Goal: Task Accomplishment & Management: Use online tool/utility

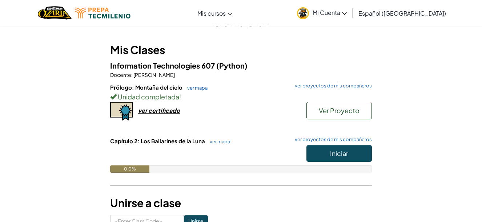
scroll to position [53, 0]
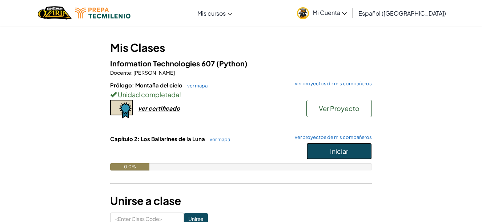
click at [306, 153] on button "Iniciar" at bounding box center [338, 151] width 65 height 17
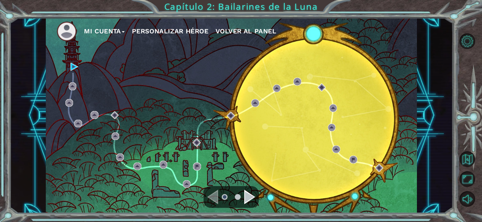
click at [143, 140] on div "Mi Cuenta Personalizar héroe Volver al panel" at bounding box center [231, 116] width 371 height 196
drag, startPoint x: 115, startPoint y: 74, endPoint x: 99, endPoint y: 74, distance: 16.0
click at [112, 74] on div "Mi Cuenta Personalizar héroe Volver al panel" at bounding box center [231, 116] width 371 height 196
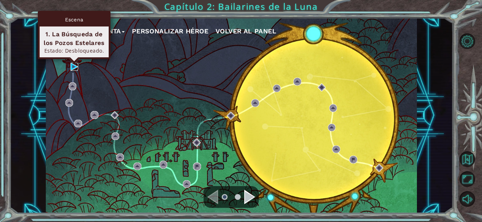
click at [73, 66] on img at bounding box center [74, 67] width 8 height 8
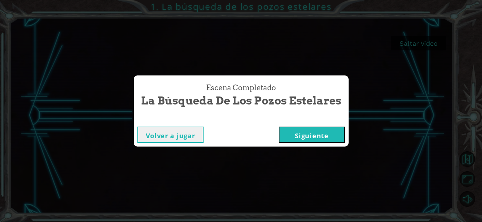
click at [305, 135] on button "Siguiente" at bounding box center [312, 135] width 66 height 16
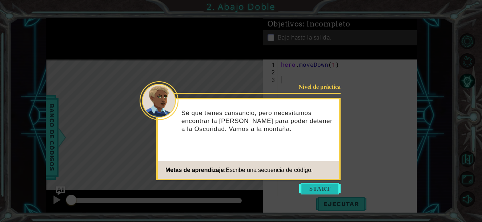
click at [325, 185] on button "Start" at bounding box center [319, 189] width 41 height 12
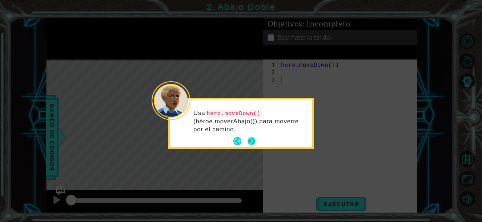
click at [252, 142] on button "Next" at bounding box center [251, 141] width 8 height 8
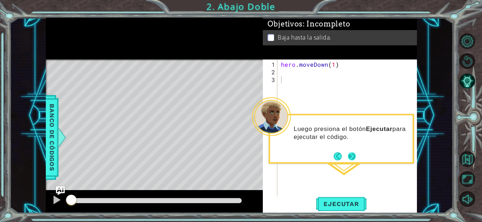
click at [348, 150] on div "Luego presiona el botón Ejecutar para ejecutar el código." at bounding box center [341, 135] width 142 height 40
click at [349, 153] on button "Next" at bounding box center [352, 157] width 8 height 8
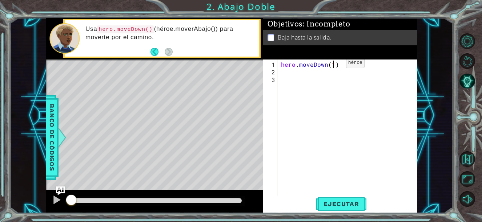
click at [333, 66] on div "hero . moveDown ( 1 )" at bounding box center [348, 137] width 139 height 153
type textarea "hero.moveDown(2)"
click at [349, 203] on span "Ejecutar" at bounding box center [341, 203] width 50 height 7
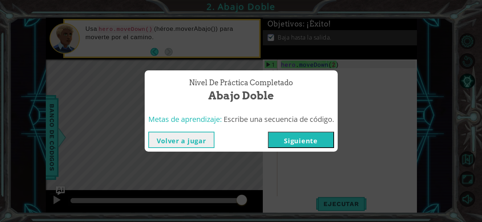
click at [190, 143] on button "Volver a jugar" at bounding box center [181, 140] width 66 height 16
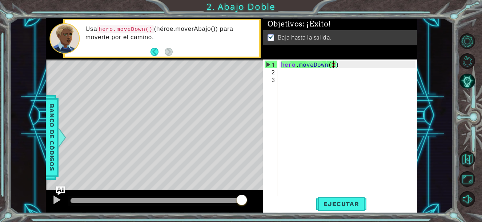
click at [338, 118] on div "hero . moveDown ( 2 )" at bounding box center [348, 137] width 139 height 153
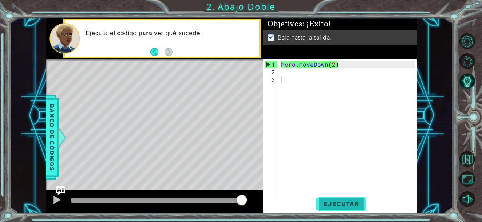
click at [338, 203] on span "Ejecutar" at bounding box center [341, 203] width 50 height 7
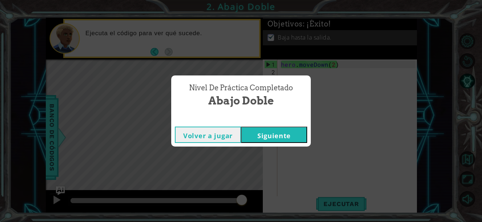
click at [209, 134] on button "Volver a jugar" at bounding box center [208, 135] width 66 height 16
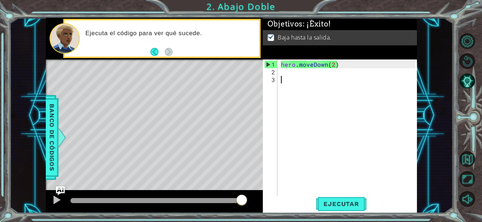
click at [349, 138] on div "hero . moveDown ( 2 )" at bounding box center [348, 137] width 139 height 153
click at [334, 199] on button "Ejecutar" at bounding box center [341, 203] width 50 height 15
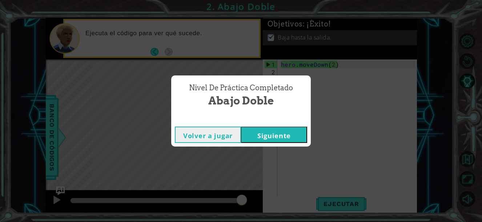
click at [274, 134] on button "Siguiente" at bounding box center [274, 135] width 66 height 16
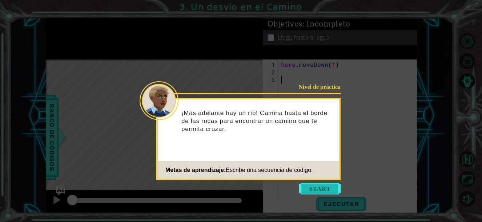
click at [314, 187] on button "Start" at bounding box center [319, 189] width 41 height 12
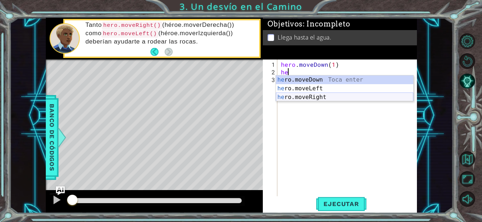
click at [343, 101] on div "he ro.moveDown Toca enter he ro.moveLeft Toca enter he ro.moveRight Toca enter" at bounding box center [344, 98] width 137 height 44
type textarea "hero.moveRight(1)"
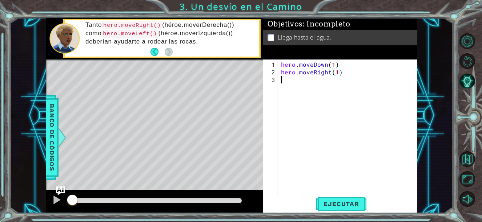
click at [361, 78] on div "hero . moveDown ( 1 ) hero . moveRight ( 1 )" at bounding box center [348, 137] width 139 height 153
click at [49, 150] on span "Banco de códigos" at bounding box center [52, 137] width 12 height 75
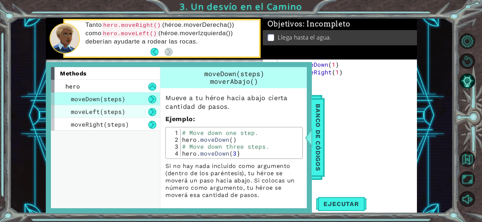
click at [92, 110] on span "moveLeft(steps)" at bounding box center [98, 112] width 54 height 8
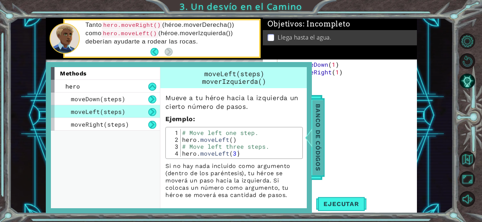
click at [319, 130] on span "Banco de códigos" at bounding box center [318, 137] width 12 height 75
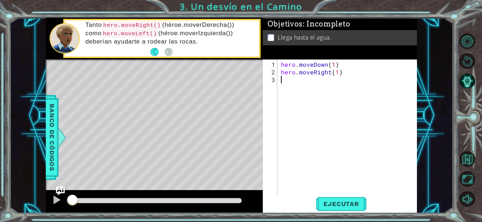
click at [309, 81] on div "hero . moveDown ( 1 ) hero . moveRight ( 1 )" at bounding box center [348, 137] width 139 height 153
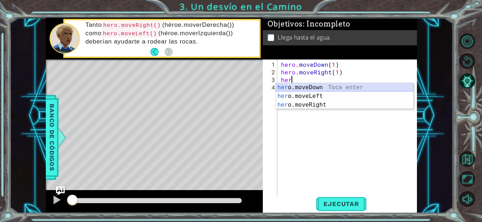
click at [319, 88] on div "her o.moveDown Toca enter her o.moveLeft [PERSON_NAME] enter her o.moveRight To…" at bounding box center [344, 105] width 137 height 44
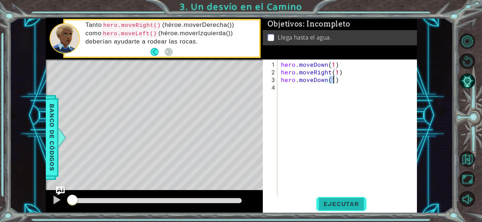
type textarea "hero.moveDown(1)"
click at [331, 205] on span "Ejecutar" at bounding box center [341, 203] width 50 height 7
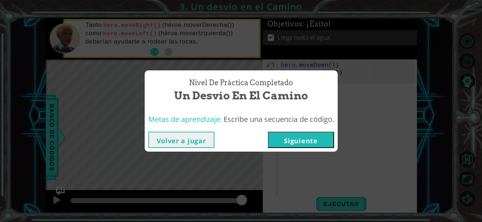
click at [181, 139] on button "Volver a jugar" at bounding box center [181, 140] width 66 height 16
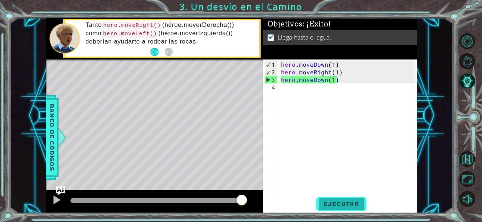
click at [353, 202] on span "Ejecutar" at bounding box center [341, 203] width 50 height 7
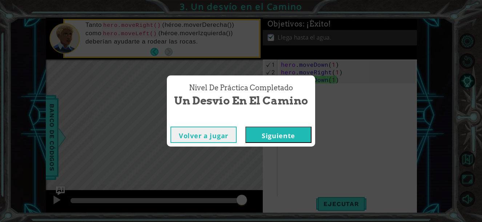
click at [296, 131] on button "Siguiente" at bounding box center [278, 135] width 66 height 16
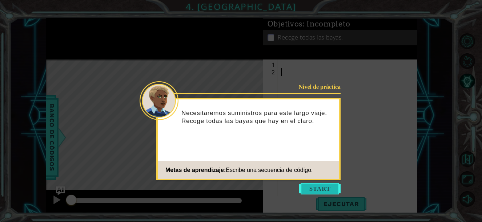
click at [322, 183] on button "Start" at bounding box center [319, 189] width 41 height 12
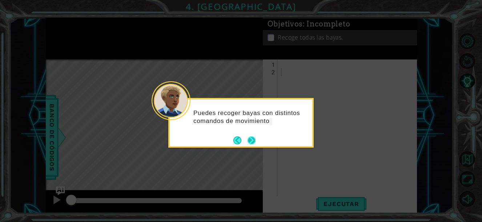
click at [251, 137] on button "Next" at bounding box center [251, 141] width 8 height 8
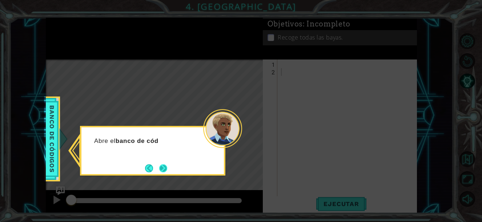
click at [161, 170] on button "Next" at bounding box center [163, 169] width 8 height 8
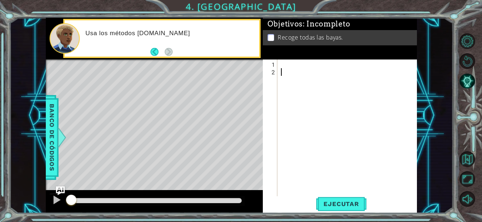
click at [289, 82] on div at bounding box center [348, 137] width 139 height 153
click at [287, 67] on div at bounding box center [348, 137] width 139 height 153
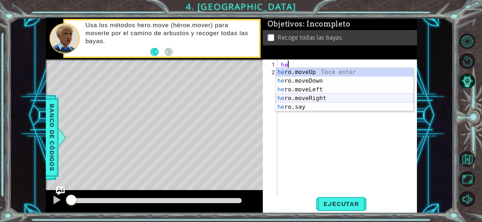
click at [312, 99] on div "he ro.moveUp Toca enter he ro.moveDown Toca enter he ro.moveLeft Toca enter he …" at bounding box center [344, 98] width 137 height 61
type textarea "hero.moveRight(1)"
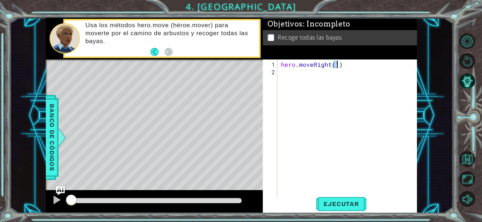
click at [350, 68] on div "hero . moveRight ( 1 )" at bounding box center [348, 137] width 139 height 153
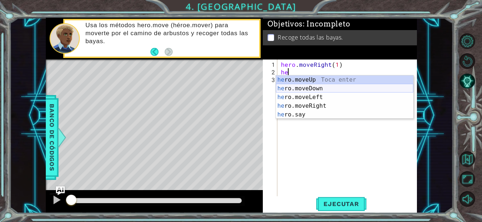
click at [328, 90] on div "he ro.moveUp Toca enter he ro.moveDown Toca enter he ro.moveLeft Toca enter he …" at bounding box center [344, 106] width 137 height 61
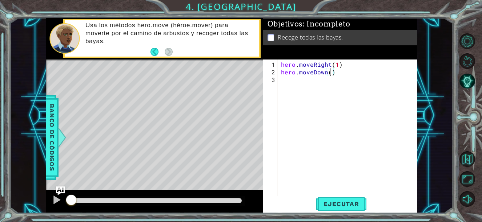
scroll to position [0, 3]
type textarea "hero.moveDown(1)"
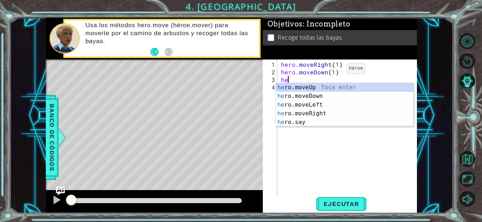
click at [334, 71] on div "hero . moveRight ( 1 ) hero . moveDown ( 1 ) he" at bounding box center [348, 137] width 139 height 153
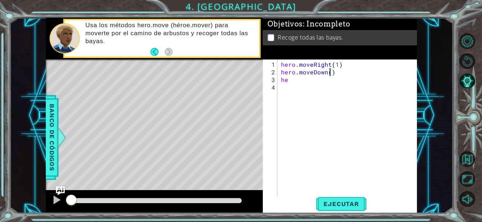
scroll to position [0, 3]
click at [346, 205] on span "Ejecutar" at bounding box center [341, 203] width 50 height 7
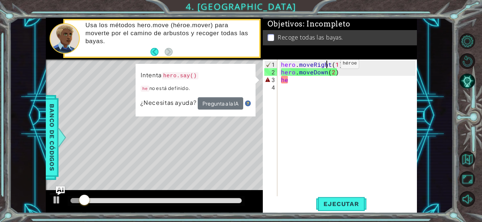
click at [328, 66] on div "hero . moveRight ( 1 ) hero . moveDown ( 2 ) he" at bounding box center [348, 137] width 139 height 153
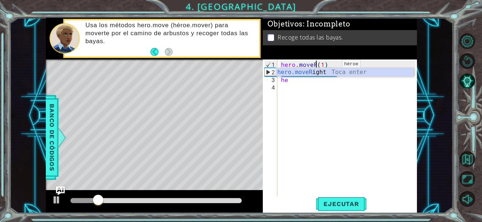
scroll to position [0, 2]
click at [357, 72] on div "hero.moveLe ft Toca enter" at bounding box center [344, 81] width 137 height 26
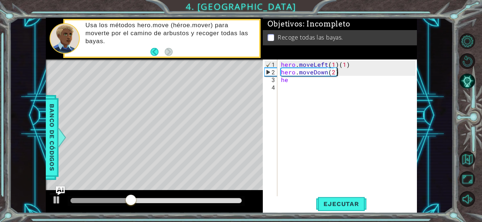
drag, startPoint x: 356, startPoint y: 68, endPoint x: 342, endPoint y: 66, distance: 13.9
click at [342, 66] on div "hero . moveLeft ( 1 ) ( 1 ) hero . moveDown ( 2 ) he" at bounding box center [348, 137] width 139 height 153
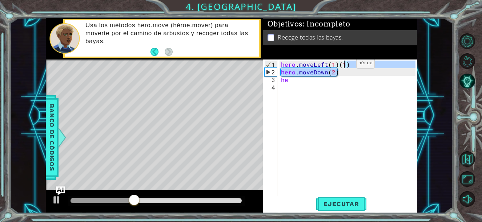
click at [343, 66] on div "hero . moveLeft ( 1 ) ( 1 ) hero . moveDown ( 2 ) he" at bounding box center [348, 137] width 139 height 153
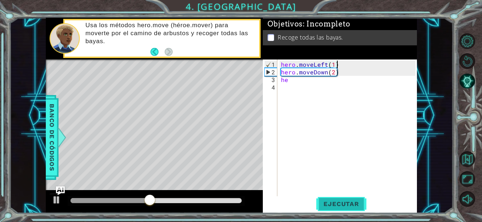
click at [331, 210] on button "Ejecutar" at bounding box center [341, 203] width 50 height 15
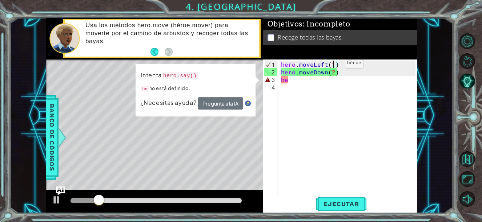
click at [332, 66] on div "hero . moveLeft ( 1 ) hero . moveDown ( 2 ) he" at bounding box center [348, 137] width 139 height 153
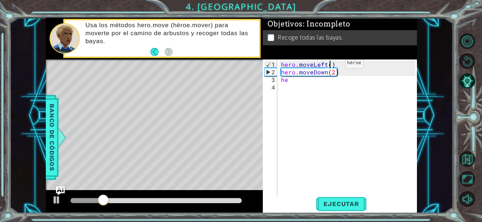
scroll to position [0, 3]
type textarea "hero.moveLeft(2)"
click at [342, 206] on span "Ejecutar" at bounding box center [341, 203] width 50 height 7
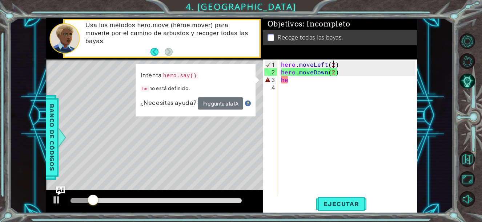
click at [293, 85] on div "hero . moveLeft ( 2 ) hero . moveDown ( 2 ) he" at bounding box center [348, 137] width 139 height 153
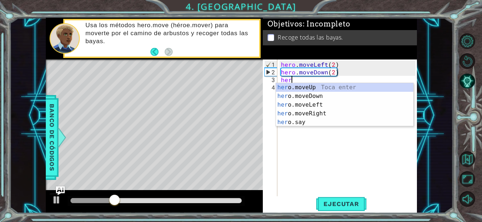
scroll to position [0, 0]
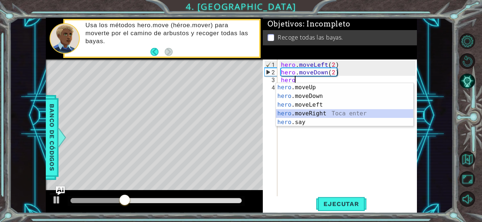
click at [335, 117] on div "hero .moveUp Toca enter hero .moveDown Toca enter hero .moveLeft Toca enter her…" at bounding box center [344, 113] width 137 height 61
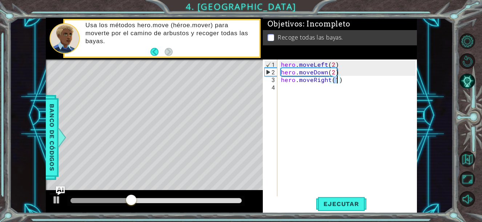
type textarea "hero.moveRight(2)"
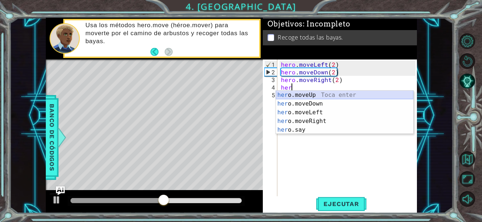
click at [329, 97] on div "her o.moveUp Toca enter her o.moveDown Toca enter her o.moveLeft [PERSON_NAME] …" at bounding box center [344, 121] width 137 height 61
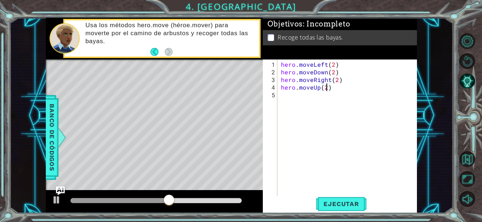
scroll to position [0, 3]
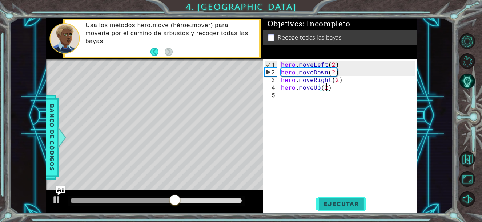
type textarea "hero.moveUp(2)"
click at [334, 203] on span "Ejecutar" at bounding box center [341, 203] width 50 height 7
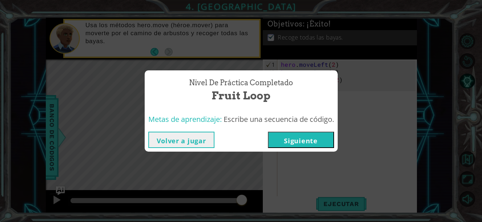
click at [178, 145] on button "Volver a jugar" at bounding box center [181, 140] width 66 height 16
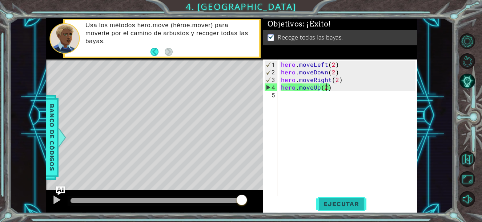
click at [335, 207] on span "Ejecutar" at bounding box center [341, 203] width 50 height 7
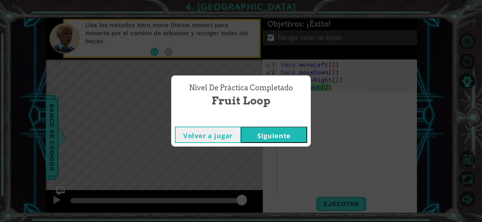
click at [295, 131] on button "Siguiente" at bounding box center [274, 135] width 66 height 16
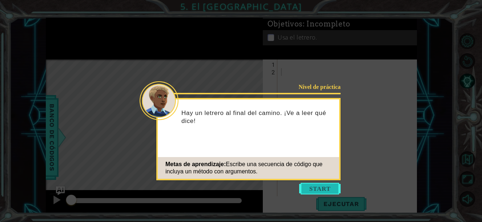
click at [330, 188] on button "Start" at bounding box center [319, 189] width 41 height 12
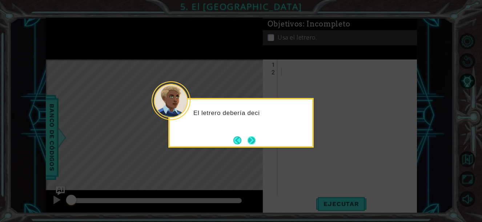
click at [255, 141] on button "Next" at bounding box center [251, 141] width 8 height 8
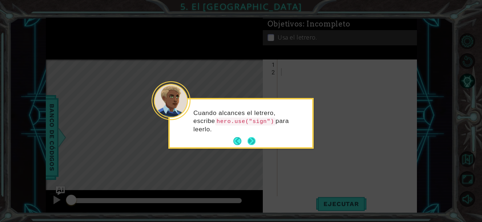
click at [254, 141] on button "Next" at bounding box center [251, 141] width 8 height 8
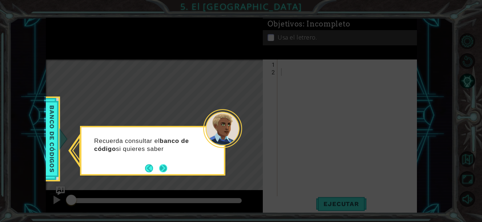
click at [170, 164] on div "Recuerda consultar el banco de código si quieres saber" at bounding box center [152, 148] width 142 height 37
click at [163, 167] on button "Next" at bounding box center [163, 169] width 8 height 8
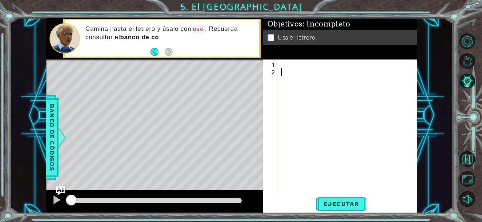
click at [286, 71] on div at bounding box center [348, 137] width 139 height 153
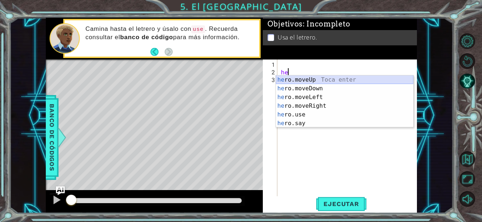
type textarea "h"
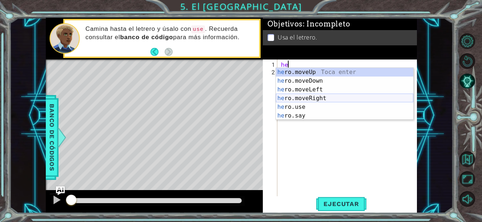
click at [338, 97] on div "he ro.moveUp Toca enter he ro.moveDown Toca enter he ro.moveLeft Toca enter he …" at bounding box center [344, 103] width 137 height 70
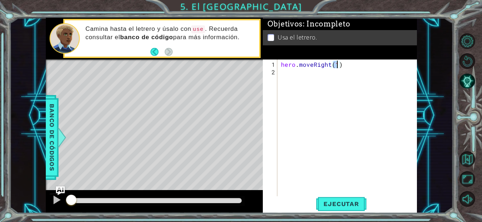
scroll to position [0, 3]
type textarea "hero.moveRight(1)"
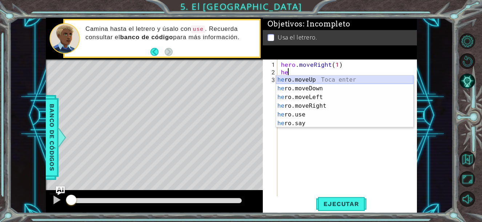
click at [323, 79] on div "he ro.moveUp Toca enter he ro.moveDown Toca enter he ro.moveLeft Toca enter he …" at bounding box center [344, 111] width 137 height 70
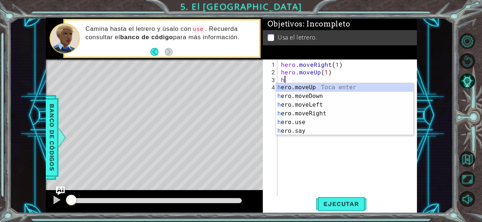
scroll to position [0, 3]
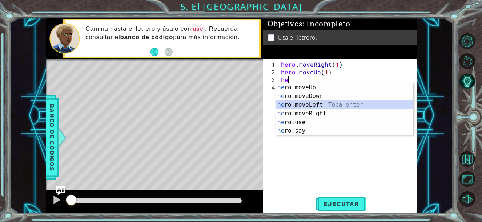
click at [317, 104] on div "he ro.moveUp Toca enter he ro.moveDown Toca enter he ro.moveLeft Toca enter he …" at bounding box center [344, 118] width 137 height 70
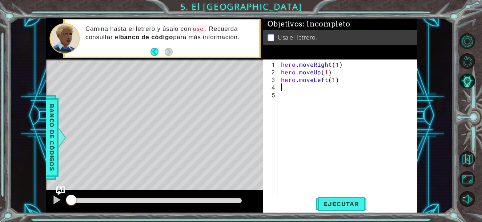
scroll to position [0, 3]
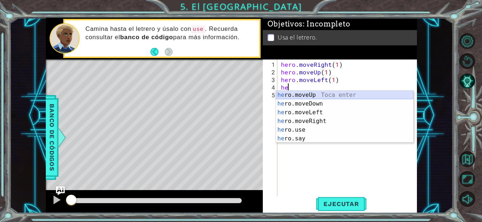
click at [324, 94] on div "he ro.moveUp Toca enter he ro.moveDown Toca enter he ro.moveLeft Toca enter he …" at bounding box center [344, 126] width 137 height 70
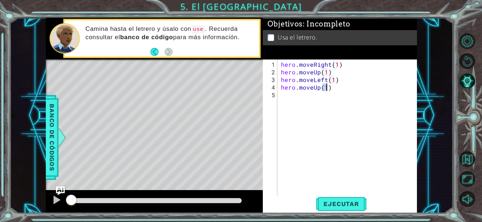
scroll to position [0, 3]
type textarea "hero.moveUp(1)"
click at [337, 197] on button "Ejecutar" at bounding box center [341, 203] width 50 height 15
click at [231, 203] on div at bounding box center [155, 200] width 171 height 5
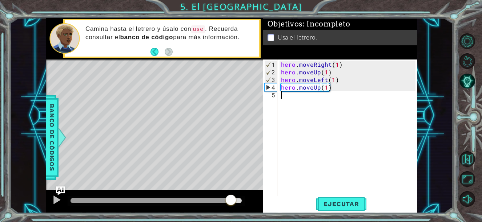
click at [354, 109] on div "hero . moveRight ( 1 ) hero . moveUp ( 1 ) hero . moveLeft ( 1 ) hero . moveUp …" at bounding box center [348, 137] width 139 height 153
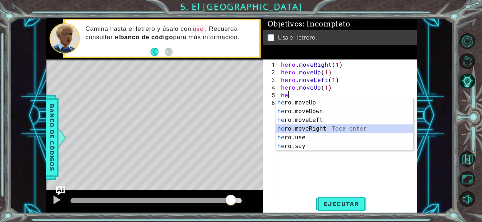
click at [329, 126] on div "he ro.moveUp Toca enter he ro.moveDown Toca enter he ro.moveLeft Toca enter he …" at bounding box center [344, 133] width 137 height 70
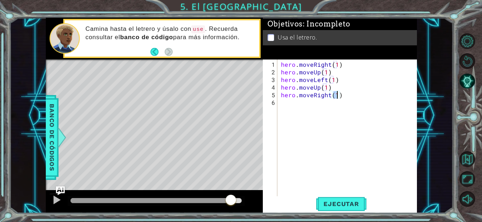
type textarea "hero.moveRight(2)"
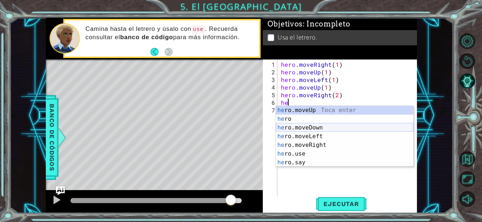
click at [327, 126] on div "he ro.moveUp Toca enter he ro Toca enter he ro.moveDown Toca enter he ro.moveLe…" at bounding box center [344, 145] width 137 height 78
type textarea "hero.moveDown(1)"
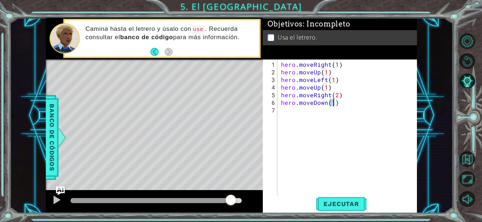
click at [349, 108] on div "hero . moveRight ( 1 ) hero . moveUp ( 1 ) hero . moveLeft ( 1 ) hero . moveUp …" at bounding box center [348, 137] width 139 height 153
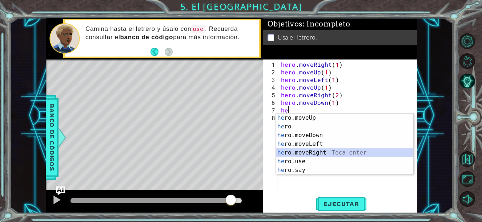
click at [315, 157] on div "he ro.moveUp Toca enter he ro Toca enter he ro.moveDown Toca enter he ro.moveLe…" at bounding box center [344, 153] width 137 height 78
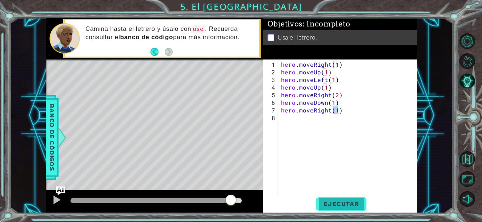
click at [334, 205] on span "Ejecutar" at bounding box center [341, 203] width 50 height 7
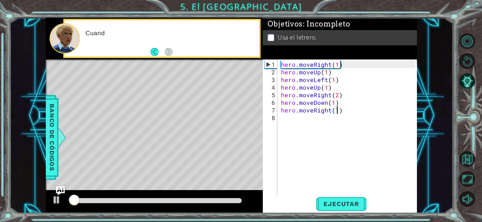
click at [216, 203] on div at bounding box center [156, 201] width 177 height 10
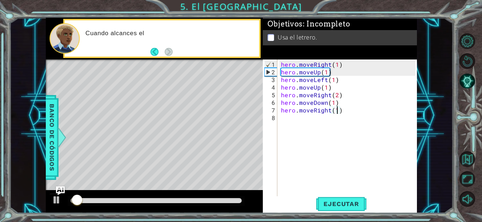
click at [213, 197] on div at bounding box center [156, 201] width 177 height 10
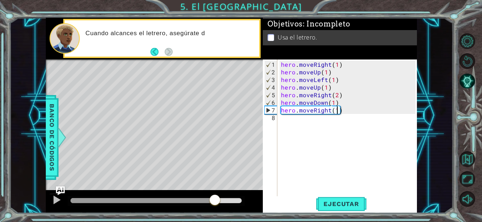
click at [215, 201] on div at bounding box center [155, 200] width 171 height 5
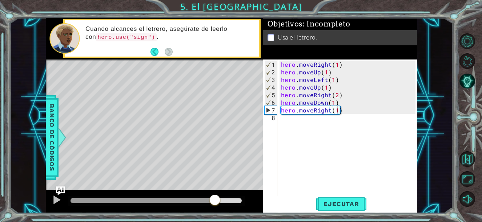
click at [201, 197] on div at bounding box center [156, 201] width 177 height 10
click at [196, 201] on div at bounding box center [132, 200] width 125 height 5
click at [55, 200] on div at bounding box center [56, 199] width 9 height 9
click at [154, 205] on div at bounding box center [156, 201] width 177 height 10
click at [155, 202] on div at bounding box center [112, 200] width 85 height 5
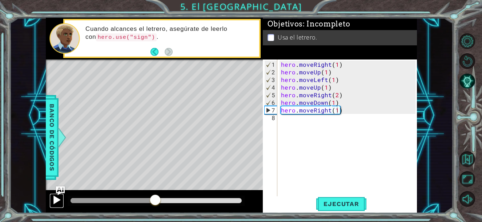
click at [58, 199] on div at bounding box center [56, 199] width 9 height 9
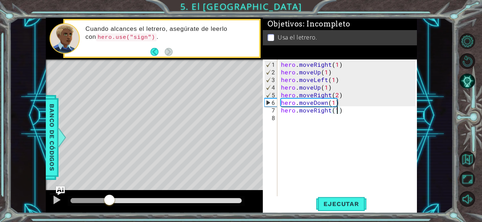
drag, startPoint x: 168, startPoint y: 202, endPoint x: 112, endPoint y: 202, distance: 55.9
click at [112, 202] on div at bounding box center [109, 200] width 13 height 13
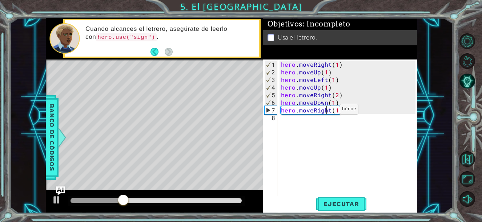
click at [327, 112] on div "hero . moveRight ( 1 ) hero . moveUp ( 1 ) hero . moveLeft ( 1 ) hero . moveUp …" at bounding box center [348, 137] width 139 height 153
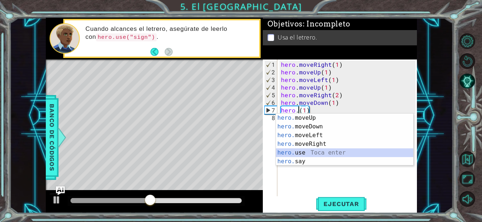
click at [322, 155] on div "hero. moveUp Toca enter hero. moveDown Toca enter hero. moveLeft Toca enter her…" at bounding box center [344, 149] width 137 height 70
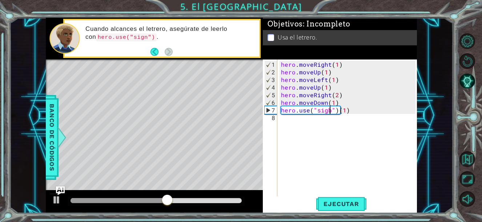
scroll to position [0, 3]
type textarea "hero.use("sign")(1)"
click at [354, 202] on span "Ejecutar" at bounding box center [341, 203] width 50 height 7
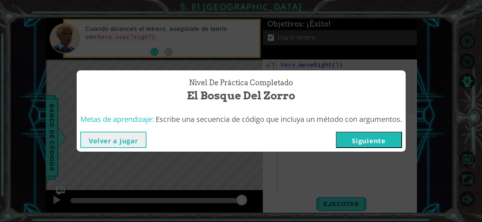
click at [389, 136] on button "Siguiente" at bounding box center [369, 140] width 66 height 16
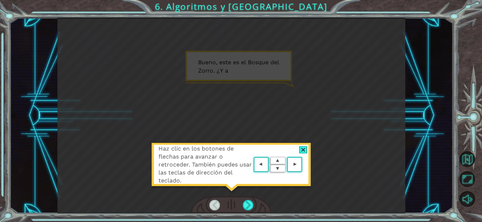
click at [302, 154] on div "Haz clic en los botones de flechas para avanzar o retroceder. También puedes us…" at bounding box center [231, 168] width 160 height 51
click at [302, 153] on div at bounding box center [303, 150] width 8 height 8
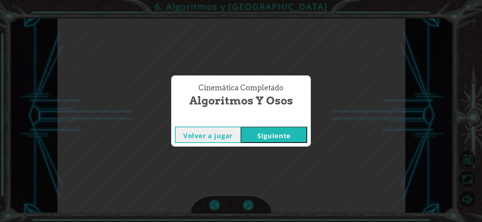
click at [297, 139] on button "Siguiente" at bounding box center [274, 135] width 66 height 16
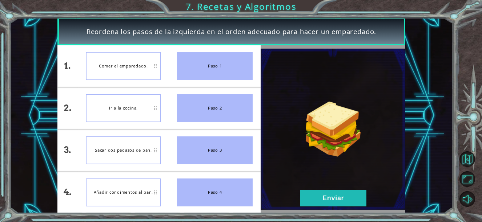
click at [156, 111] on div "Ir a la cocina." at bounding box center [124, 108] width 76 height 28
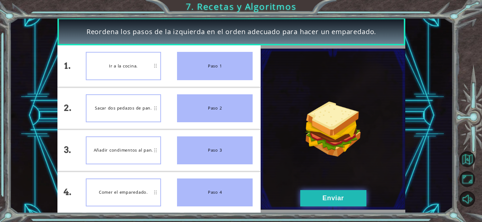
click at [342, 191] on button "Enviar" at bounding box center [333, 198] width 66 height 16
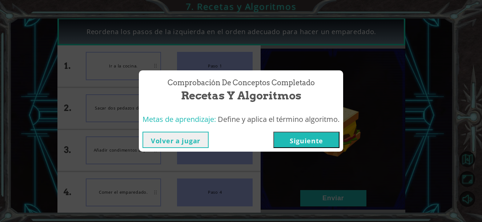
click at [200, 142] on button "Volver a jugar" at bounding box center [175, 140] width 66 height 16
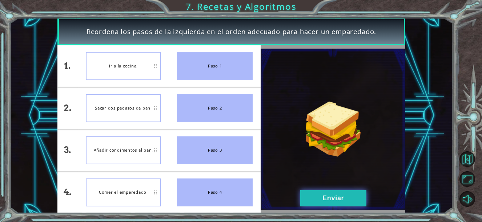
click at [327, 194] on button "Enviar" at bounding box center [333, 198] width 66 height 16
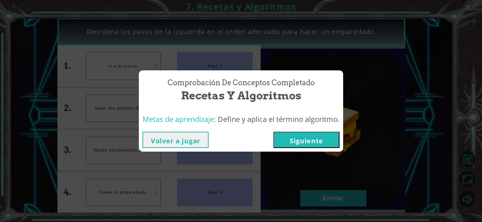
click at [313, 144] on button "Siguiente" at bounding box center [306, 140] width 66 height 16
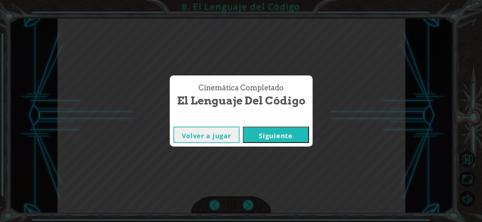
click at [281, 132] on button "Siguiente" at bounding box center [276, 135] width 66 height 16
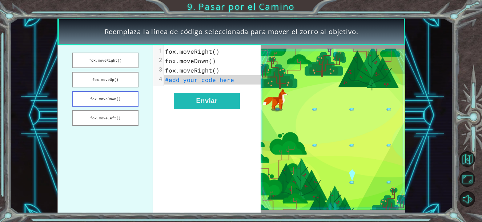
click at [127, 98] on button "fox.moveDown()" at bounding box center [105, 99] width 66 height 16
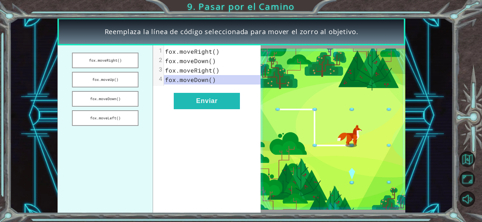
click at [236, 79] on pre "fox.moveDown()" at bounding box center [212, 79] width 97 height 9
click at [229, 100] on button "Enviar" at bounding box center [207, 101] width 66 height 16
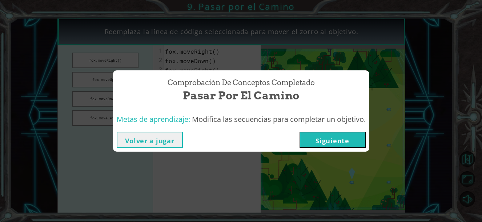
click at [325, 138] on button "Siguiente" at bounding box center [332, 140] width 66 height 16
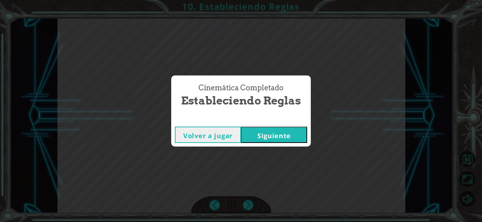
click at [287, 140] on button "Siguiente" at bounding box center [274, 135] width 66 height 16
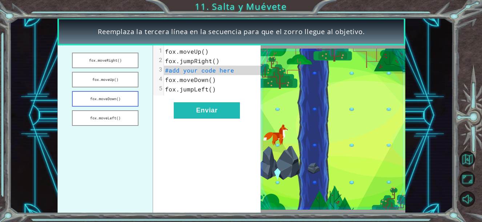
click at [124, 99] on button "fox.moveDown()" at bounding box center [105, 99] width 66 height 16
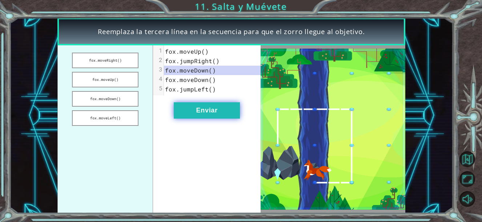
click at [221, 110] on button "Enviar" at bounding box center [207, 110] width 66 height 16
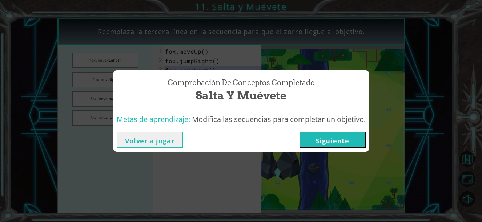
click at [346, 145] on button "Siguiente" at bounding box center [332, 140] width 66 height 16
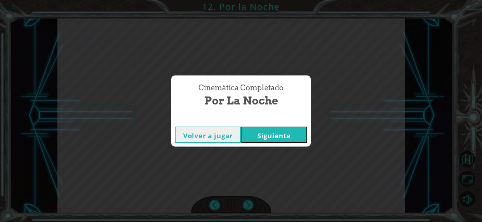
click at [285, 135] on button "Siguiente" at bounding box center [274, 135] width 66 height 16
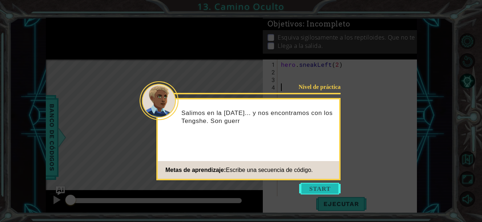
click at [320, 191] on button "Start" at bounding box center [319, 189] width 41 height 12
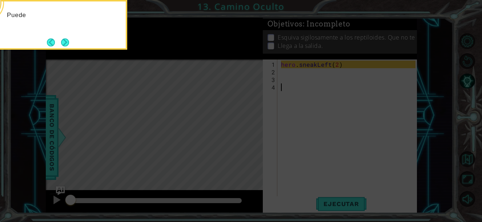
click at [304, 57] on icon at bounding box center [241, 33] width 482 height 378
click at [61, 41] on button "Next" at bounding box center [65, 42] width 8 height 8
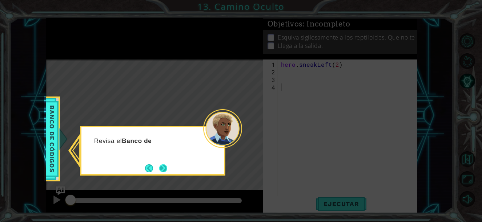
click at [165, 165] on button "Next" at bounding box center [163, 169] width 8 height 8
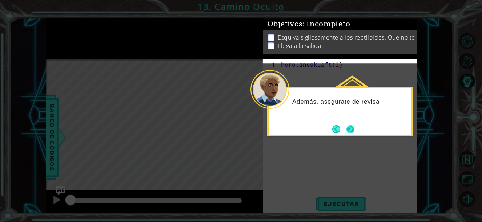
click at [346, 133] on button "Next" at bounding box center [350, 129] width 8 height 8
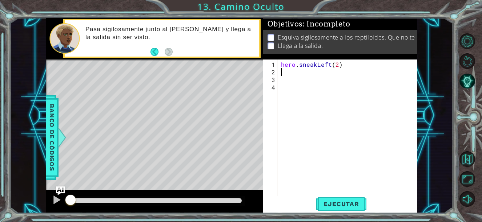
click at [296, 68] on div "hero . sneakLeft ( 2 )" at bounding box center [348, 137] width 139 height 153
type textarea "h"
click at [340, 196] on div "hero . sneakLeft ( 2 )" at bounding box center [348, 137] width 139 height 153
click at [340, 197] on button "Ejecutar" at bounding box center [341, 203] width 50 height 15
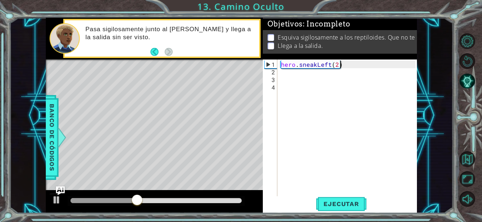
click at [338, 66] on div "hero . sneakLeft ( 2 )" at bounding box center [348, 137] width 139 height 153
type textarea "hero.sneakLeft(2)"
click at [334, 68] on div "hero . sneakLeft ( 2 )" at bounding box center [348, 137] width 139 height 153
click at [336, 64] on div "hero . sneakLeft ( 2 )" at bounding box center [348, 137] width 139 height 153
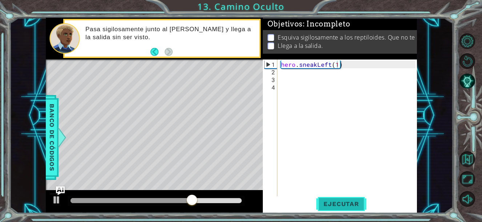
click at [338, 202] on span "Ejecutar" at bounding box center [341, 203] width 50 height 7
type textarea "hero.sneakLeft(2)"
click at [369, 68] on div "hero . sneakLeft ( 2 )" at bounding box center [348, 137] width 139 height 153
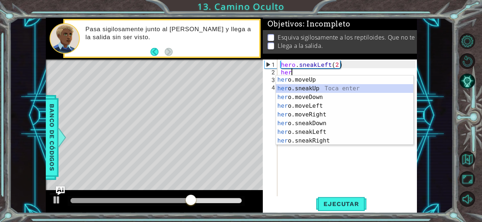
click at [328, 92] on div "her o.moveUp Toca enter her o.sneakUp Toca enter her o.moveDown Toca enter her …" at bounding box center [344, 119] width 137 height 87
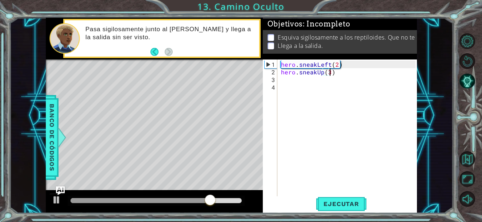
scroll to position [0, 3]
type textarea "hero.sneakUp(3)"
click at [349, 207] on span "Ejecutar" at bounding box center [341, 203] width 50 height 7
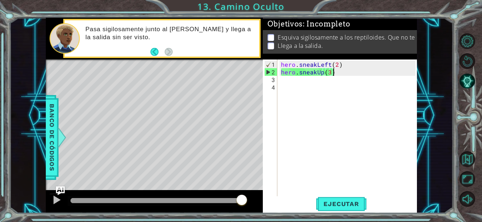
click at [362, 69] on div "hero . sneakLeft ( 2 ) hero . sneakUp ( 3 )" at bounding box center [348, 137] width 139 height 153
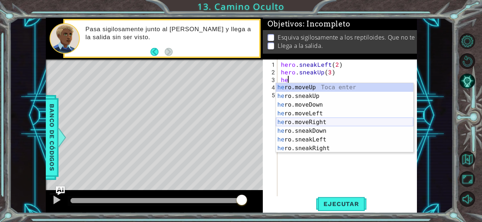
click at [313, 119] on div "he ro.moveUp Toca enter he ro.sneakUp Toca enter he ro.moveDown Toca enter he r…" at bounding box center [344, 126] width 137 height 87
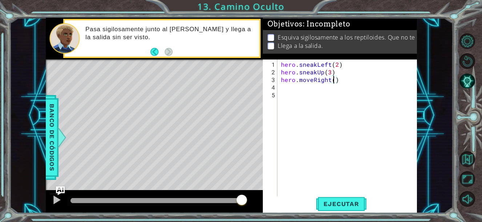
scroll to position [0, 3]
click at [349, 196] on button "Ejecutar" at bounding box center [341, 203] width 50 height 15
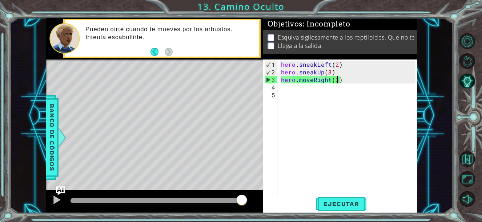
click at [332, 74] on div "hero . sneakLeft ( 2 ) hero . sneakUp ( 3 ) hero . moveRight ( 3 )" at bounding box center [348, 137] width 139 height 153
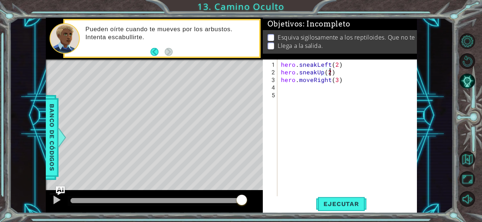
scroll to position [0, 3]
click at [329, 82] on div "hero . sneakLeft ( 2 ) hero . sneakUp ( 2 ) hero . moveRight ( 3 )" at bounding box center [348, 137] width 139 height 153
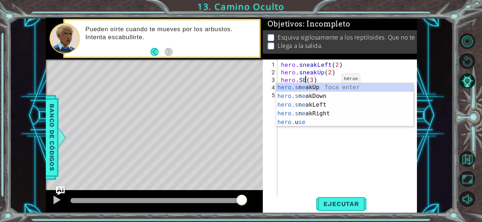
scroll to position [0, 1]
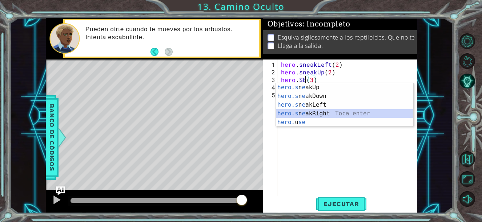
click at [335, 116] on div "hero.s n e akUp Toca enter hero.s n e akDown Toca enter hero.s n e akLeft Toca …" at bounding box center [344, 113] width 137 height 61
type textarea "hero.sneakRight(1)(3)"
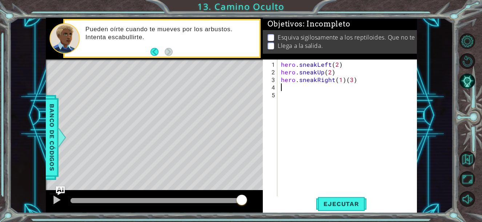
click at [358, 84] on div "hero . sneakLeft ( 2 ) hero . sneakUp ( 2 ) hero . sneakRight ( 1 ) ( 3 )" at bounding box center [348, 137] width 139 height 153
type textarea "hero.sneakRight(2)"
click at [337, 207] on span "Ejecutar" at bounding box center [341, 203] width 50 height 7
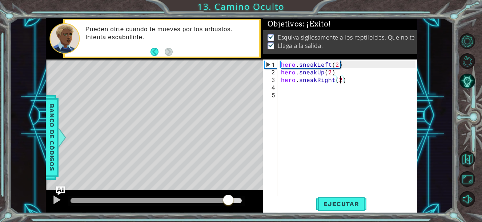
click at [228, 199] on div at bounding box center [155, 200] width 171 height 5
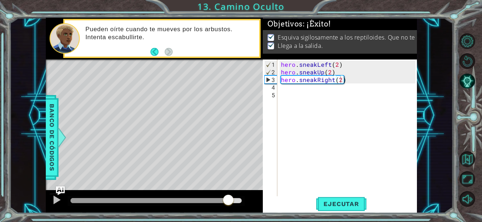
click at [202, 196] on div at bounding box center [156, 201] width 177 height 10
click at [199, 203] on div at bounding box center [149, 200] width 158 height 5
click at [56, 198] on div at bounding box center [56, 199] width 9 height 9
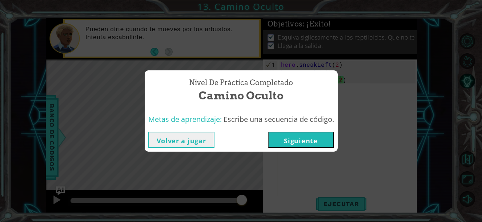
click at [297, 142] on button "Siguiente" at bounding box center [301, 140] width 66 height 16
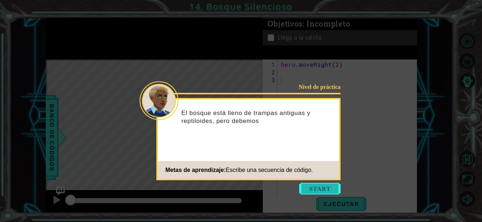
click at [325, 190] on button "Start" at bounding box center [319, 189] width 41 height 12
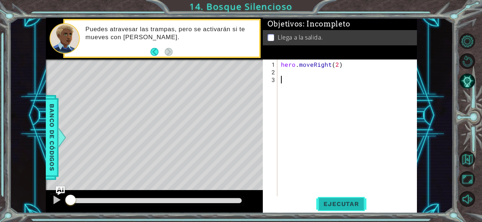
click at [327, 198] on button "Ejecutar" at bounding box center [341, 203] width 50 height 15
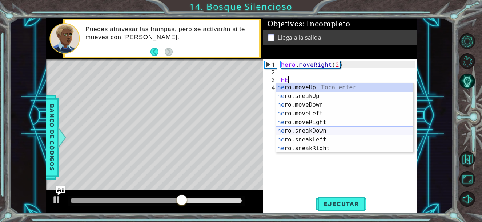
click at [338, 135] on div "he ro.moveUp Toca enter he ro.sneakUp Toca enter he ro.moveDown Toca enter he r…" at bounding box center [344, 126] width 137 height 87
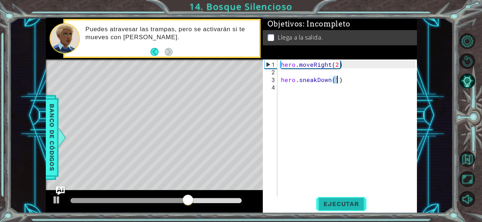
type textarea "hero.sneakDown(1)"
click at [347, 205] on span "Ejecutar" at bounding box center [341, 203] width 50 height 7
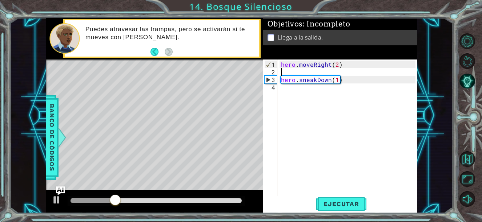
click at [280, 73] on div "hero . moveRight ( 2 ) hero . sneakDown ( 1 )" at bounding box center [348, 137] width 139 height 153
type textarea "hero.moveRight(2)"
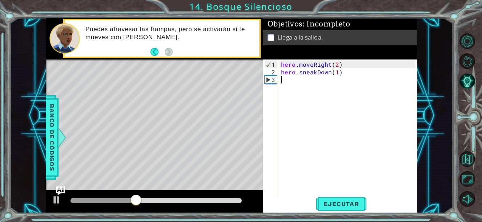
click at [351, 80] on div "hero . moveRight ( 2 ) hero . sneakDown ( 1 )" at bounding box center [348, 137] width 139 height 153
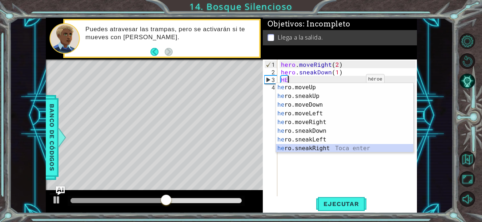
click at [332, 148] on div "he ro.moveUp Toca enter he ro.sneakUp Toca enter he ro.moveDown Toca enter he r…" at bounding box center [344, 126] width 137 height 87
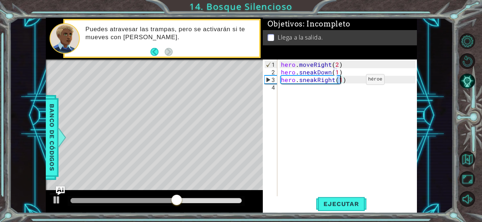
type textarea "hero.sneakRight(3)"
click at [301, 91] on div "hero . moveRight ( 2 ) hero . sneakDown ( 1 ) hero . sneakRight ( 3 )" at bounding box center [348, 137] width 139 height 153
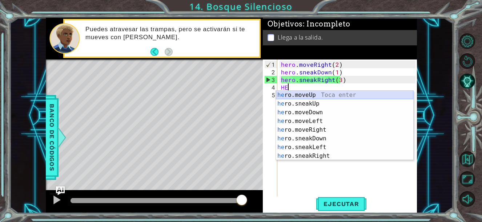
click at [324, 96] on div "he ro.moveUp Toca enter he ro.sneakUp Toca enter he ro.moveDown Toca enter he r…" at bounding box center [344, 134] width 137 height 87
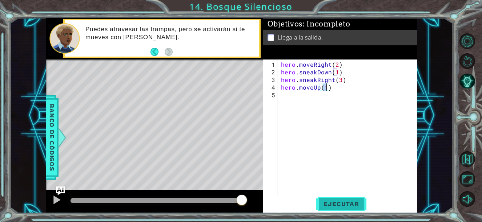
type textarea "hero.moveUp(1)"
click at [333, 205] on span "Ejecutar" at bounding box center [341, 203] width 50 height 7
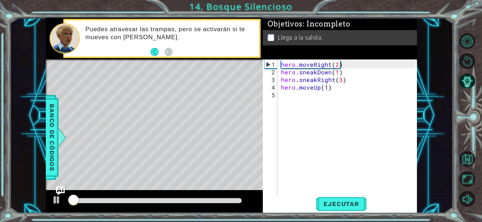
click at [223, 196] on div at bounding box center [156, 201] width 177 height 10
click at [215, 204] on div at bounding box center [156, 201] width 177 height 10
click at [212, 199] on div at bounding box center [155, 200] width 171 height 5
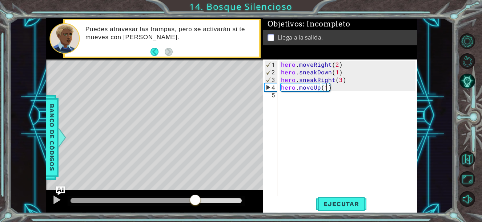
click at [195, 200] on div at bounding box center [132, 200] width 125 height 5
click at [56, 200] on div at bounding box center [56, 199] width 9 height 9
click at [158, 204] on div at bounding box center [156, 201] width 177 height 10
click at [156, 201] on div at bounding box center [113, 200] width 86 height 5
click at [61, 202] on button at bounding box center [56, 201] width 15 height 15
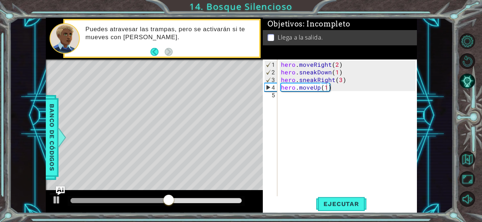
click at [123, 204] on div at bounding box center [156, 201] width 177 height 10
click at [120, 200] on div at bounding box center [121, 200] width 102 height 5
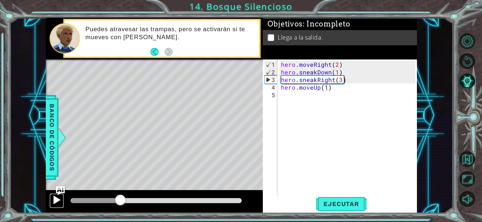
click at [56, 201] on div at bounding box center [56, 199] width 9 height 9
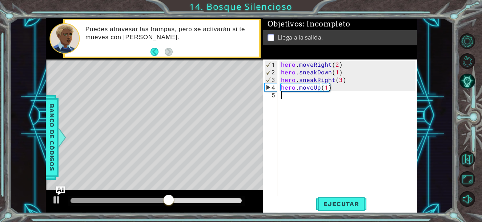
click at [292, 103] on div "hero . moveRight ( 2 ) hero . sneakDown ( 1 ) hero . sneakRight ( 3 ) hero . mo…" at bounding box center [348, 137] width 139 height 153
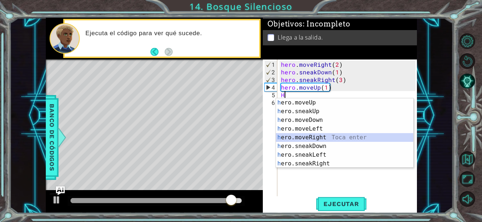
click at [319, 137] on div "h ero.moveUp Toca enter h ero.sneakUp Toca enter h ero.moveDown Toca enter h er…" at bounding box center [344, 141] width 137 height 87
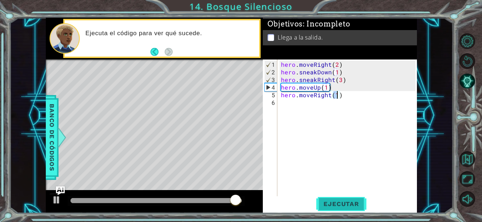
type textarea "hero.moveRight(1)"
click at [346, 201] on span "Ejecutar" at bounding box center [341, 203] width 50 height 7
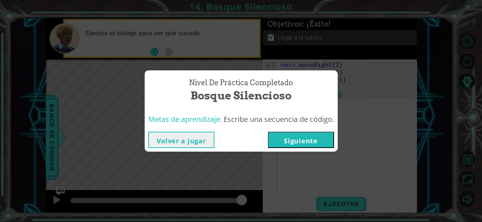
click at [315, 141] on button "Siguiente" at bounding box center [301, 140] width 66 height 16
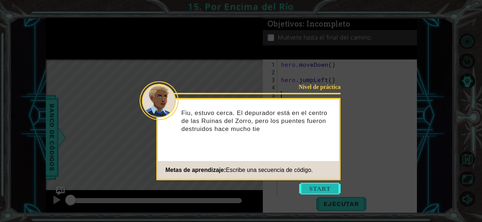
click at [323, 187] on button "Start" at bounding box center [319, 189] width 41 height 12
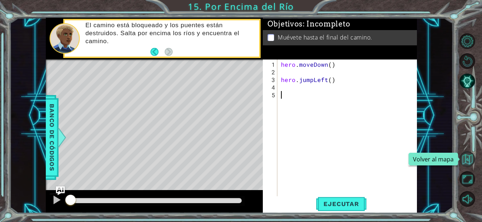
click at [470, 154] on button "Volver al mapa" at bounding box center [467, 159] width 16 height 16
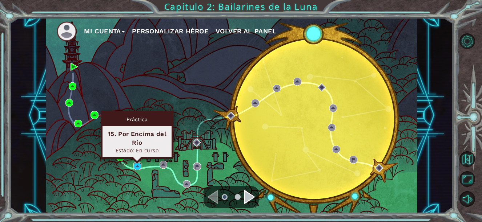
click at [137, 166] on img at bounding box center [137, 167] width 8 height 8
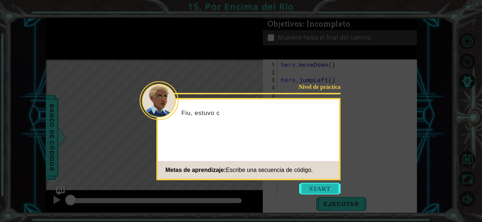
click at [329, 191] on button "Start" at bounding box center [319, 189] width 41 height 12
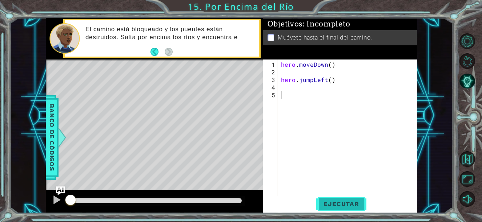
click at [326, 203] on span "Ejecutar" at bounding box center [341, 203] width 50 height 7
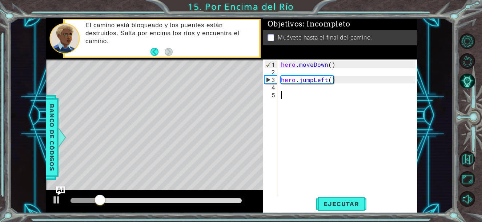
click at [329, 83] on div "hero . moveDown ( ) hero . jumpLeft ( )" at bounding box center [348, 137] width 139 height 153
click at [329, 78] on div "hero . moveDown ( ) hero . jumpLeft ( )" at bounding box center [348, 137] width 139 height 153
click at [326, 200] on button "Ejecutar" at bounding box center [341, 203] width 50 height 15
type textarea "hero.jumpLeft(1)"
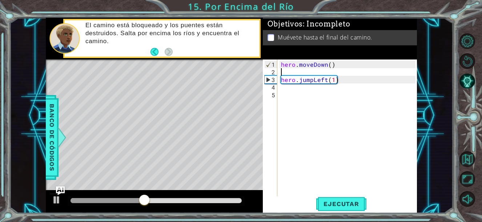
click at [309, 70] on div "hero . moveDown ( ) hero . jumpLeft ( 1 )" at bounding box center [348, 137] width 139 height 153
type textarea "hero.moveDown()"
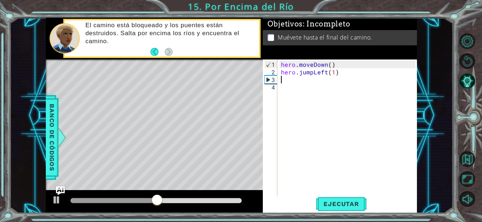
click at [342, 80] on div "hero . moveDown ( ) hero . jumpLeft ( 1 )" at bounding box center [348, 137] width 139 height 153
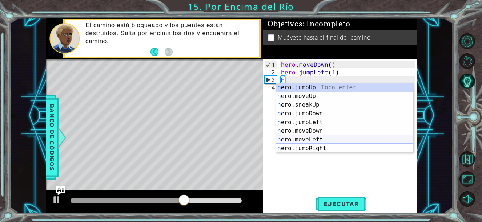
click at [331, 143] on div "h ero.jumpUp Toca enter h ero.moveUp Toca enter h ero.sneakUp Toca enter h ero.…" at bounding box center [344, 126] width 137 height 87
type textarea "hero.moveLeft(1)"
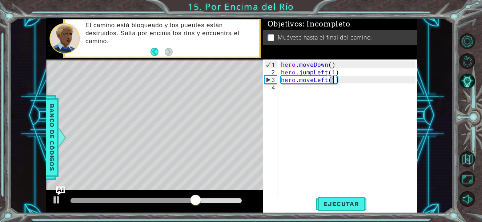
click at [349, 195] on div "hero . moveDown ( ) hero . jumpLeft ( 1 ) hero . moveLeft ( 1 )" at bounding box center [348, 137] width 139 height 153
click at [349, 199] on button "Ejecutar" at bounding box center [341, 203] width 50 height 15
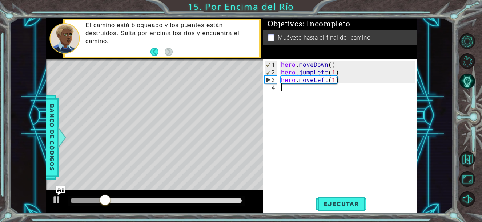
type textarea "H"
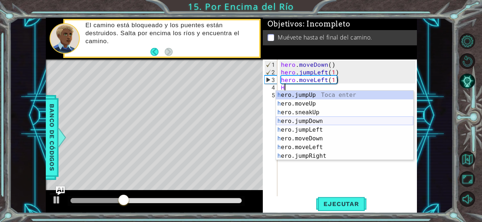
click at [341, 123] on div "h ero.jumpUp Toca enter h ero.moveUp Toca enter h ero.sneakUp Toca enter h ero.…" at bounding box center [344, 134] width 137 height 87
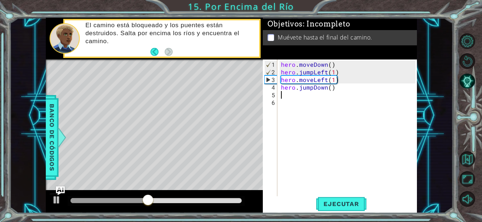
type textarea "H"
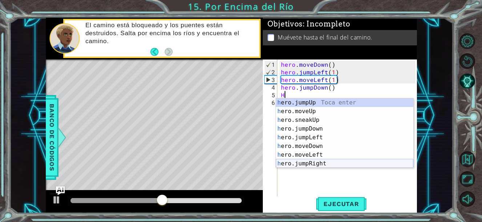
click at [318, 163] on div "h ero.jumpUp Toca enter h ero.moveUp Toca enter h ero.sneakUp Toca enter h ero.…" at bounding box center [344, 141] width 137 height 87
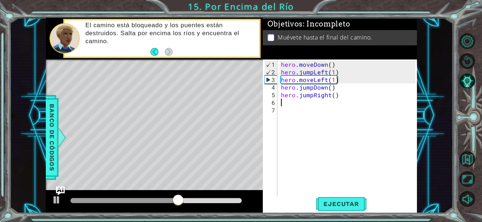
type textarea "H"
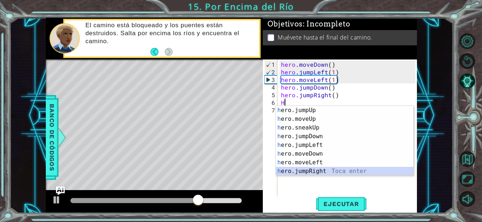
click at [326, 168] on div "h ero.jumpUp Toca enter h ero.moveUp Toca enter h ero.sneakUp Toca enter h ero.…" at bounding box center [344, 149] width 137 height 87
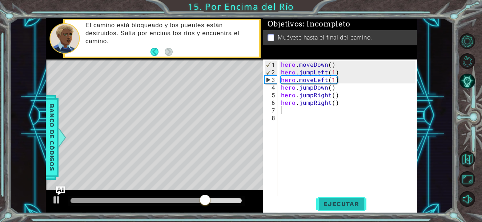
click at [338, 204] on span "Ejecutar" at bounding box center [341, 203] width 50 height 7
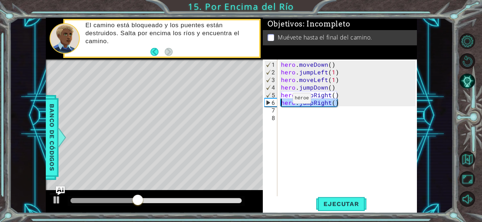
drag, startPoint x: 354, startPoint y: 102, endPoint x: 275, endPoint y: 101, distance: 79.2
click at [275, 101] on div "1 2 3 4 5 6 7 8 hero . moveDown ( ) hero . jumpLeft ( 1 ) hero . moveLeft ( 1 )…" at bounding box center [339, 128] width 153 height 137
type textarea "hero.jumpRight()"
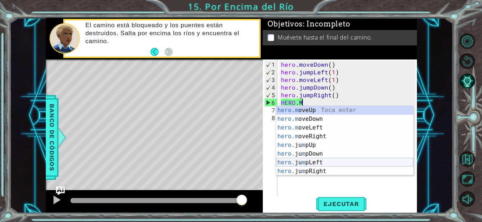
scroll to position [0, 1]
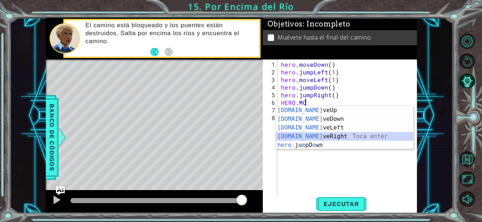
click at [329, 138] on div "[DOMAIN_NAME] veUp Toca enter [DOMAIN_NAME] veDown Toca enter [DOMAIN_NAME] veL…" at bounding box center [344, 136] width 137 height 61
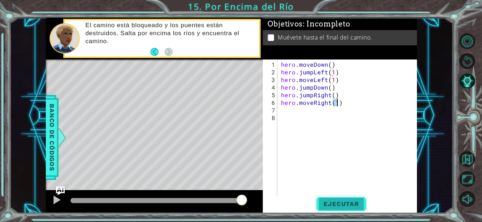
type textarea "hero.moveRight(1)"
click at [337, 206] on span "Ejecutar" at bounding box center [341, 203] width 50 height 7
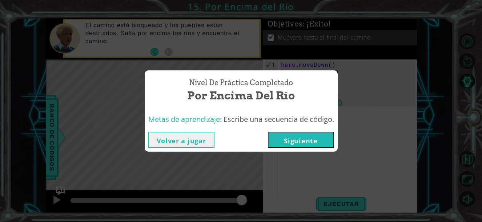
click at [315, 143] on button "Siguiente" at bounding box center [301, 140] width 66 height 16
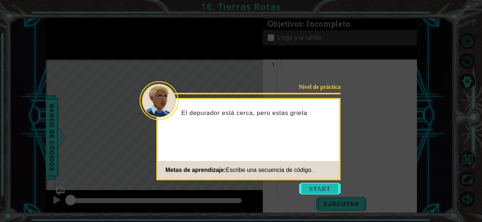
click at [321, 189] on button "Start" at bounding box center [319, 189] width 41 height 12
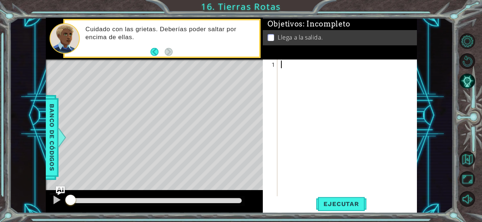
type textarea "H"
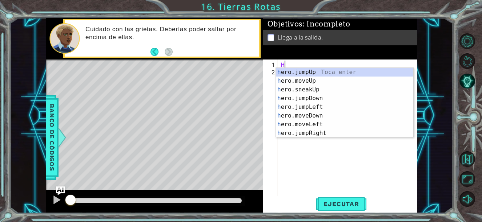
click at [328, 137] on div "H" at bounding box center [348, 137] width 139 height 153
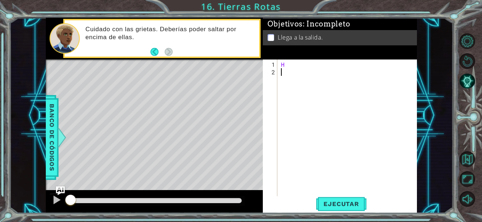
click at [309, 67] on div "H" at bounding box center [348, 137] width 139 height 153
type textarea "HE"
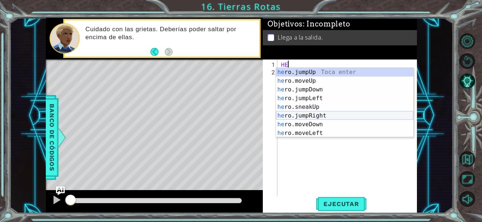
click at [312, 118] on div "he ro.jumpUp Toca enter he ro.moveUp Toca enter he ro.jumpDown Toca enter he ro…" at bounding box center [344, 111] width 137 height 87
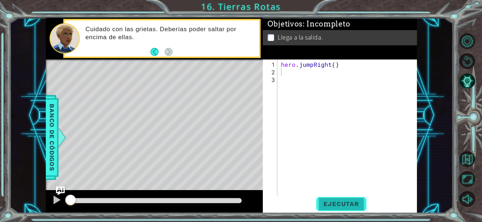
click at [340, 197] on button "Ejecutar" at bounding box center [341, 203] width 50 height 15
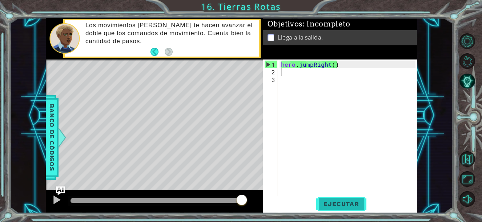
click at [347, 208] on button "Ejecutar" at bounding box center [341, 203] width 50 height 15
drag, startPoint x: 342, startPoint y: 66, endPoint x: 299, endPoint y: 66, distance: 43.6
click at [299, 66] on div "hero . jumpRight ( )" at bounding box center [348, 137] width 139 height 153
type textarea "hero.jumpRight()"
click at [369, 76] on div "hero . jumpRight ( )" at bounding box center [348, 137] width 139 height 153
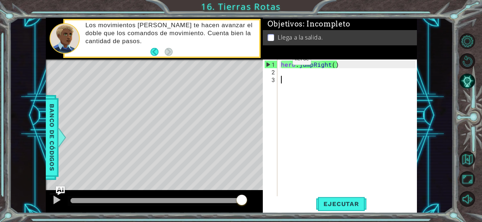
click at [280, 62] on div "hero . jumpRight ( )" at bounding box center [348, 137] width 139 height 153
type textarea "hero.jumpRight()"
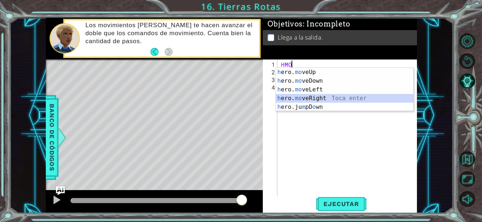
click at [323, 101] on div "h ero. mo veUp Toca enter h ero. mo veDown Toca enter h ero. mo veLeft Toca ent…" at bounding box center [344, 98] width 137 height 61
type textarea "hero.moveRight(1)"
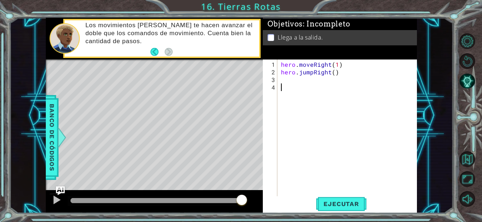
click at [311, 88] on div "hero . moveRight ( 1 ) hero . jumpRight ( )" at bounding box center [348, 137] width 139 height 153
click at [305, 80] on div "hero . moveRight ( 1 ) hero . jumpRight ( )" at bounding box center [348, 137] width 139 height 153
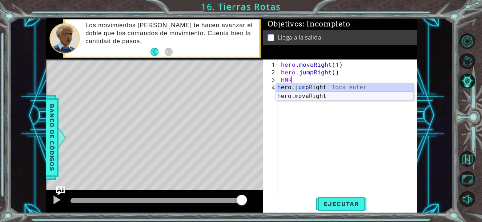
click at [322, 96] on div "h ero.ju m p R ight Toca enter h ero. m ove R ight Toca enter" at bounding box center [344, 100] width 137 height 35
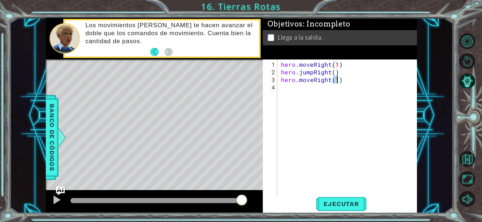
click at [359, 74] on div "hero . moveRight ( 1 ) hero . jumpRight ( ) hero . moveRight ( 1 )" at bounding box center [348, 137] width 139 height 153
type textarea "hero.jumpRight()"
type textarea "hero.moveRight(1)"
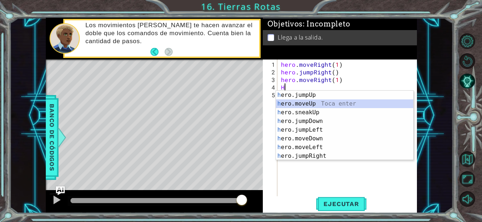
click at [321, 104] on div "h ero.jumpUp Toca enter h ero.moveUp Toca enter h ero.sneakUp Toca enter h ero.…" at bounding box center [344, 134] width 137 height 87
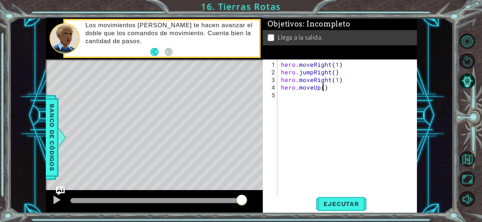
scroll to position [0, 3]
click at [357, 208] on span "Ejecutar" at bounding box center [341, 203] width 50 height 7
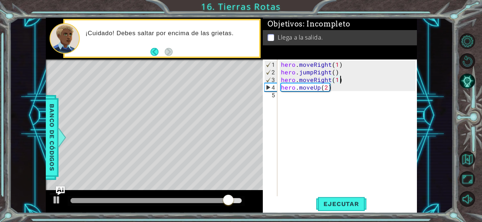
click at [340, 80] on div "hero . moveRight ( 1 ) hero . jumpRight ( ) hero . moveRight ( 1 ) hero . moveU…" at bounding box center [348, 137] width 139 height 153
type textarea "hero.moveRight(1)"
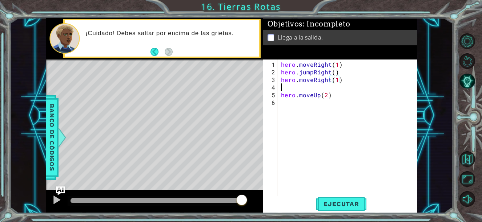
scroll to position [0, 0]
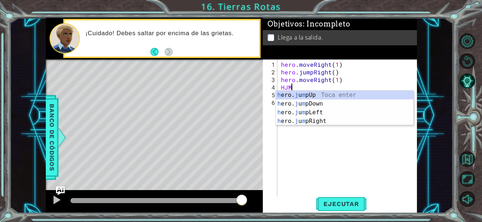
type textarea "HJMU"
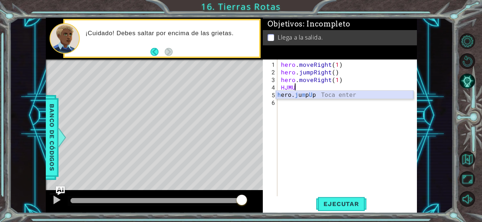
click at [311, 95] on div "h ero. j u m p U p Toca enter" at bounding box center [344, 104] width 137 height 26
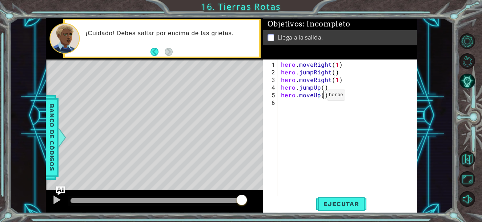
scroll to position [0, 3]
type textarea "hero.moveUp(1)"
click at [363, 204] on span "Ejecutar" at bounding box center [341, 203] width 50 height 7
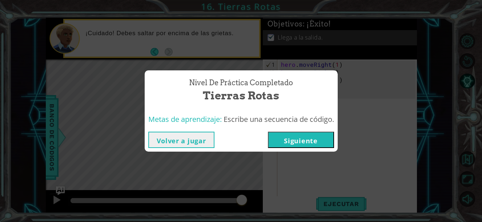
click at [311, 132] on button "Siguiente" at bounding box center [301, 140] width 66 height 16
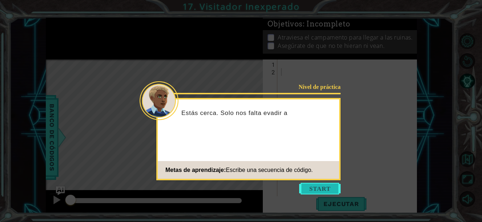
click at [323, 188] on button "Start" at bounding box center [319, 189] width 41 height 12
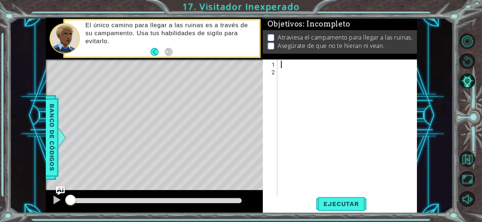
type textarea "H"
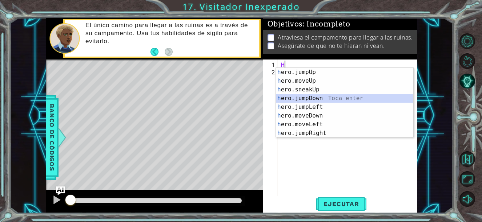
click at [321, 100] on div "h ero.jumpUp Toca enter h ero.moveUp Toca enter h ero.sneakUp Toca enter h ero.…" at bounding box center [344, 111] width 137 height 87
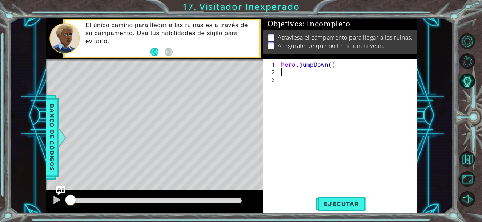
type textarea "H"
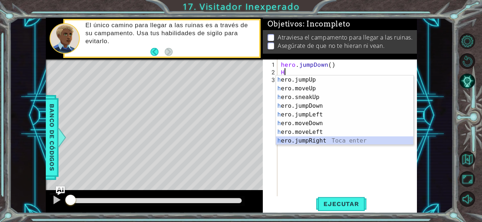
click at [339, 141] on div "h ero.jumpUp Toca enter h ero.moveUp Toca enter h ero.sneakUp Toca enter h ero.…" at bounding box center [344, 119] width 137 height 87
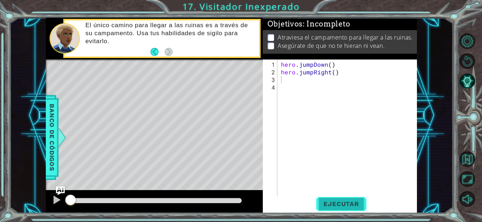
click at [349, 208] on button "Ejecutar" at bounding box center [341, 203] width 50 height 15
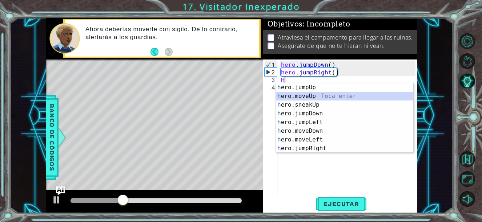
click at [323, 97] on div "h ero.jumpUp Toca enter h ero.moveUp Toca enter h ero.sneakUp Toca enter h ero.…" at bounding box center [344, 126] width 137 height 87
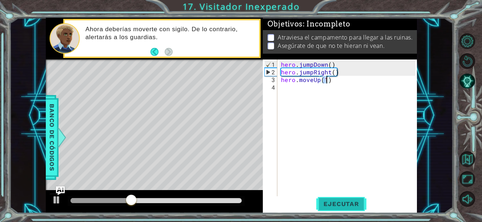
type textarea "hero.moveUp(1)"
click at [337, 204] on span "Ejecutar" at bounding box center [341, 203] width 50 height 7
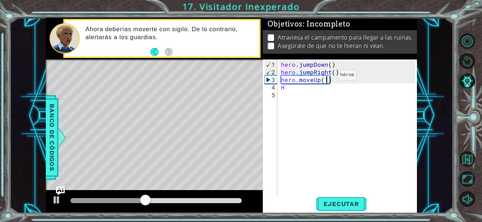
click at [325, 78] on div "hero . jumpDown ( ) hero . jumpRight ( ) hero . moveUp ( 1 ) H" at bounding box center [348, 137] width 139 height 153
click at [337, 203] on span "Ejecutar" at bounding box center [341, 203] width 50 height 7
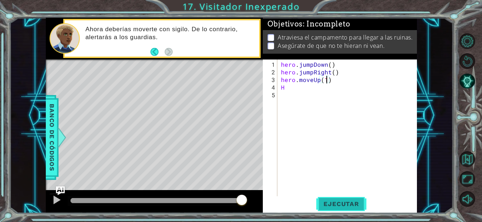
scroll to position [0, 0]
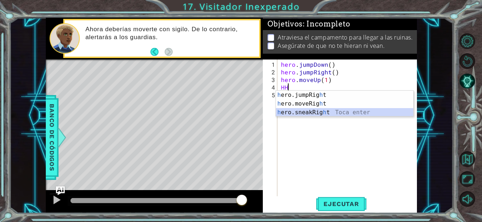
click at [341, 110] on div "h ero.jumpRig h t Toca enter h ero.moveRig h t Toca enter h ero.sneakRig h t To…" at bounding box center [344, 113] width 137 height 44
type textarea "hero.sneakRight(1)"
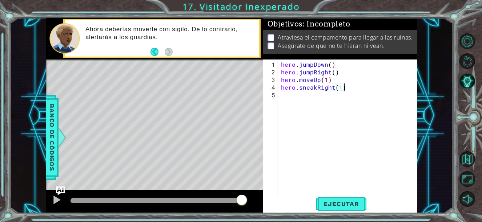
click at [373, 85] on div "hero . jumpDown ( ) hero . jumpRight ( ) hero . moveUp ( 1 ) hero . sneakRight …" at bounding box center [348, 137] width 139 height 153
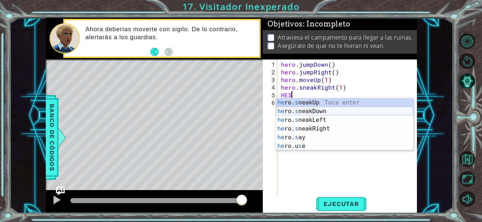
click at [331, 113] on div "he ro. s neakUp Toca enter he ro. s neakDown Toca enter he ro. s neakLeft [PERS…" at bounding box center [344, 133] width 137 height 70
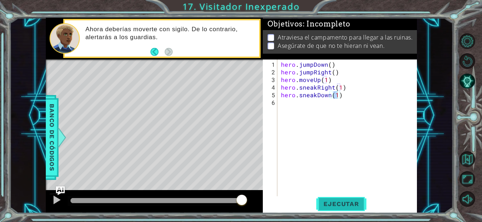
click at [345, 200] on span "Ejecutar" at bounding box center [341, 203] width 50 height 7
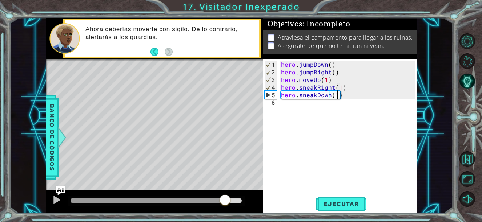
click at [225, 203] on div at bounding box center [155, 200] width 171 height 5
click at [339, 86] on div "hero . jumpDown ( ) hero . jumpRight ( ) hero . moveUp ( 1 ) hero . sneakRight …" at bounding box center [348, 137] width 139 height 153
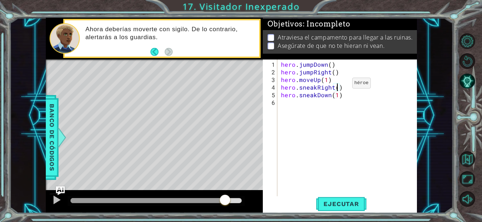
scroll to position [0, 3]
click at [318, 201] on span "Ejecutar" at bounding box center [341, 203] width 50 height 7
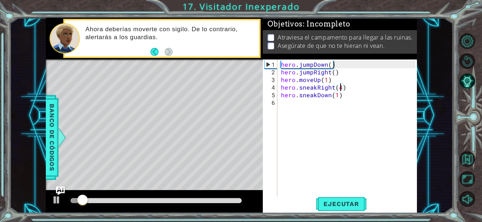
click at [227, 201] on div at bounding box center [155, 200] width 171 height 5
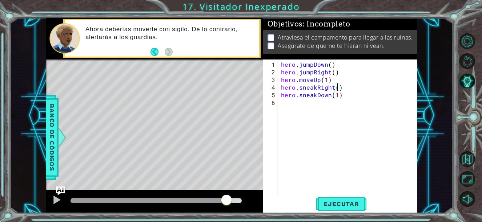
type textarea "hero.sneakRight(1)"
click at [361, 99] on div "hero . jumpDown ( ) hero . jumpRight ( ) hero . moveUp ( 1 ) hero . sneakRight …" at bounding box center [348, 137] width 139 height 153
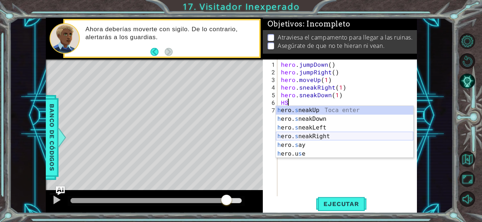
click at [311, 135] on div "h ero. s neakUp Toca enter h ero. s neakDown Toca enter h ero. s neakLeft Toca …" at bounding box center [344, 141] width 137 height 70
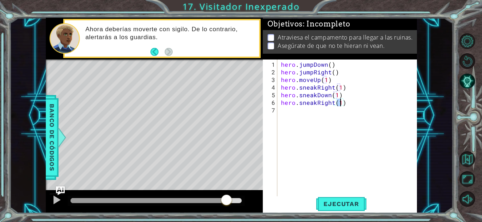
type textarea "hero.sneakRight(2)"
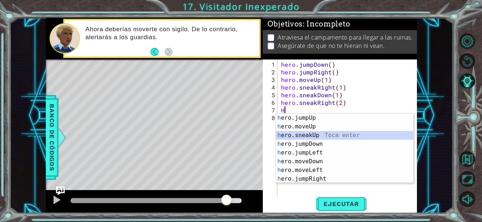
click at [330, 136] on div "h ero.jumpUp Toca enter h ero.moveUp Toca enter h ero.sneakUp Toca enter h ero.…" at bounding box center [344, 157] width 137 height 87
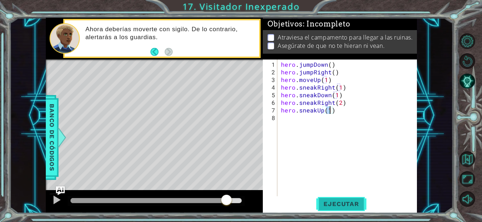
type textarea "hero.sneakUp(1)"
click at [333, 207] on span "Ejecutar" at bounding box center [341, 203] width 50 height 7
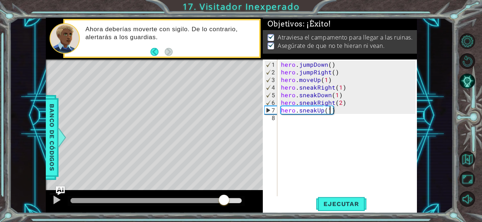
click at [224, 203] on div at bounding box center [155, 200] width 171 height 5
click at [57, 189] on img "Ask AI" at bounding box center [60, 190] width 9 height 9
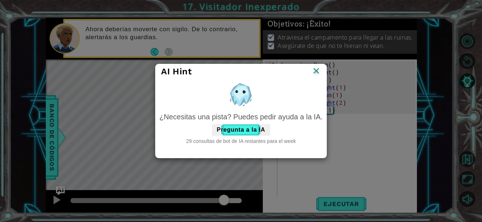
click at [317, 73] on img at bounding box center [315, 71] width 9 height 11
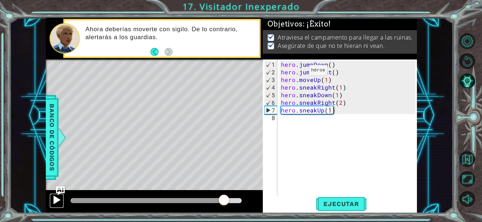
click at [53, 199] on div at bounding box center [56, 199] width 9 height 9
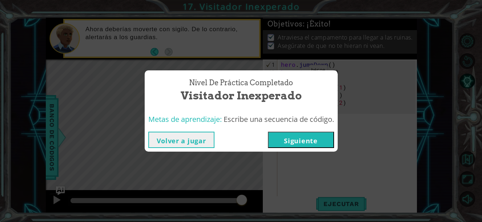
click at [321, 141] on button "Siguiente" at bounding box center [301, 140] width 66 height 16
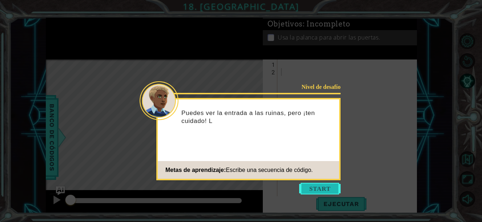
click at [312, 193] on button "Start" at bounding box center [319, 189] width 41 height 12
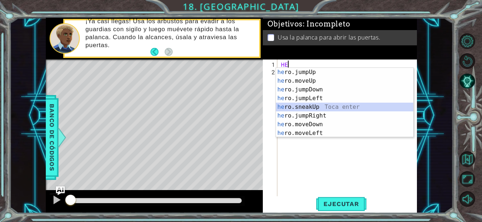
click at [337, 105] on div "he ro.jumpUp Toca enter he ro.moveUp Toca enter he ro.jumpDown Toca enter he ro…" at bounding box center [344, 111] width 137 height 87
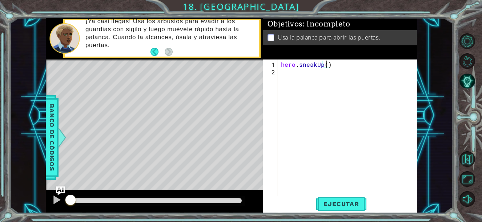
scroll to position [0, 3]
click at [337, 202] on span "Ejecutar" at bounding box center [341, 203] width 50 height 7
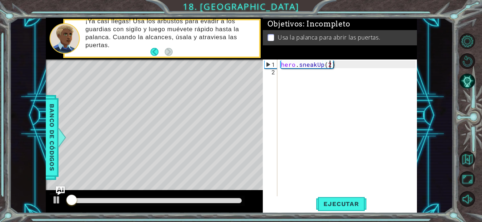
click at [227, 198] on div at bounding box center [156, 201] width 177 height 10
click at [226, 200] on div at bounding box center [155, 200] width 171 height 5
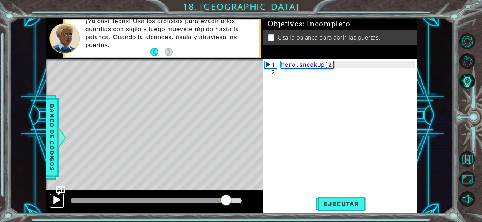
click at [59, 199] on div at bounding box center [56, 199] width 9 height 9
click at [339, 209] on button "Ejecutar" at bounding box center [341, 203] width 50 height 15
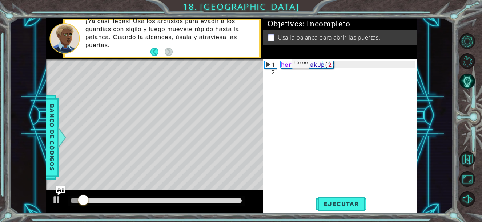
click at [278, 66] on div "hero.sneakUp(2) 1 2 hero . sneakUp ( 2 ) הההההההההההההההההההההההההההההההההההההה…" at bounding box center [339, 128] width 153 height 137
click at [280, 66] on div "hero . sneakUp ( 2 )" at bounding box center [348, 137] width 139 height 153
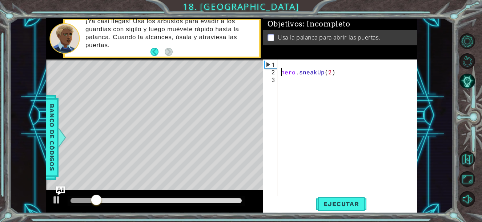
scroll to position [0, 0]
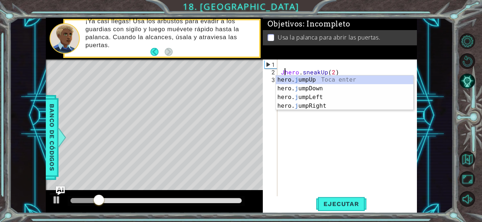
type textarea "hero.sneakUp(2)"
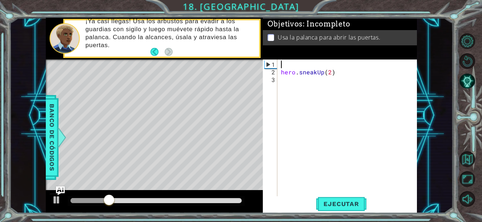
type textarea "H"
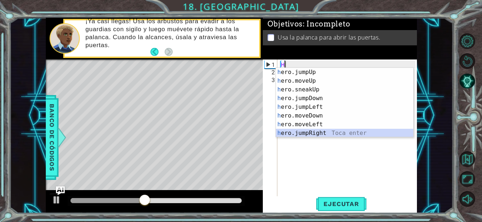
click at [309, 134] on div "h ero.jumpUp Toca enter h ero.moveUp Toca enter h ero.sneakUp Toca enter h ero.…" at bounding box center [344, 111] width 137 height 87
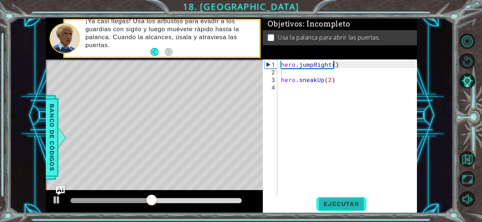
click at [337, 203] on span "Ejecutar" at bounding box center [341, 203] width 50 height 7
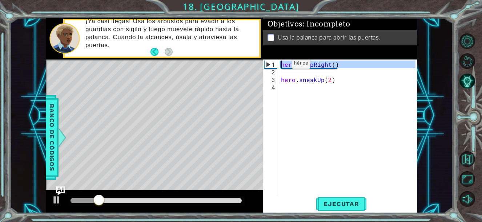
drag, startPoint x: 288, startPoint y: 70, endPoint x: 267, endPoint y: 53, distance: 27.2
click at [267, 53] on div "Objetivos : Incompleto Usa la palanca para abrir las puertas. 1 2 3 4 hero . ju…" at bounding box center [340, 116] width 154 height 196
type textarea "hero.jumpRight()"
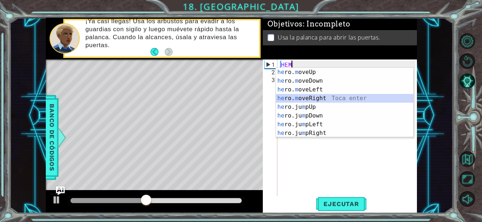
click at [332, 101] on div "he ro. m oveUp Toca enter he ro. m oveDown Toca enter he ro. m oveLeft Toca ent…" at bounding box center [344, 111] width 137 height 87
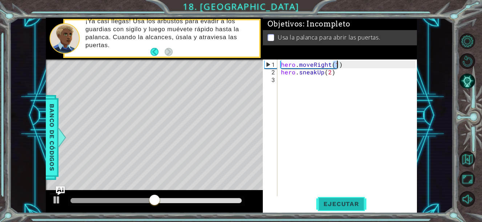
type textarea "hero.moveRight(1)"
click at [336, 210] on button "Ejecutar" at bounding box center [341, 203] width 50 height 15
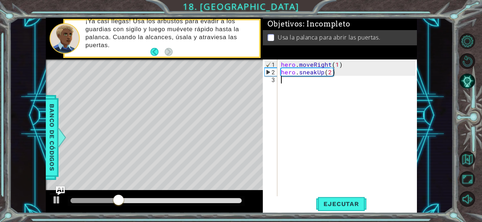
click at [334, 88] on div "hero . moveRight ( 1 ) hero . sneakUp ( 2 )" at bounding box center [348, 137] width 139 height 153
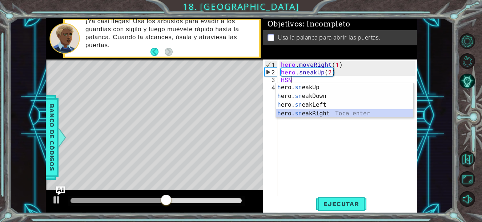
click at [314, 117] on div "h ero. sn eakUp Toca enter h ero. sn eakDown Toca enter h ero. sn eakLeft Toca …" at bounding box center [344, 109] width 137 height 52
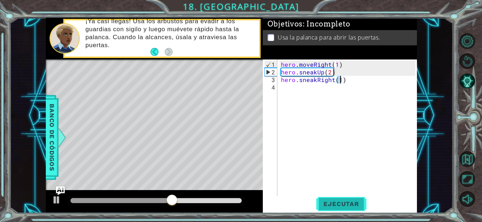
type textarea "hero.sneakRight(1)"
click at [328, 204] on span "Ejecutar" at bounding box center [341, 203] width 50 height 7
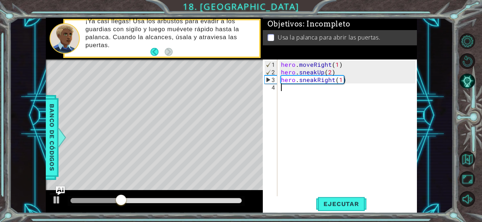
click at [297, 89] on div "hero . moveRight ( 1 ) hero . sneakUp ( 2 ) hero . sneakRight ( 1 )" at bounding box center [348, 137] width 139 height 153
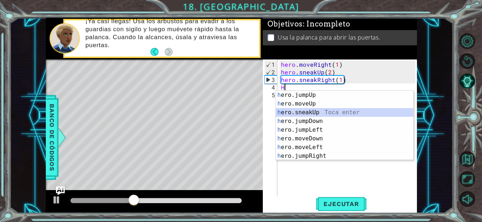
click at [324, 114] on div "h ero.jumpUp Toca enter h ero.moveUp Toca enter h ero.sneakUp Toca enter h ero.…" at bounding box center [344, 134] width 137 height 87
type textarea "hero.sneakUp(1)"
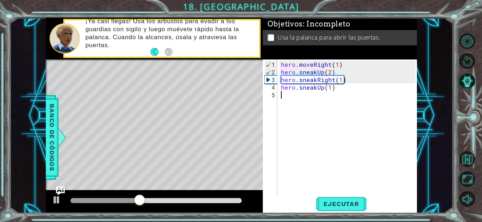
click at [318, 108] on div "hero . moveRight ( 1 ) hero . sneakUp ( 2 ) hero . sneakRight ( 1 ) hero . snea…" at bounding box center [348, 137] width 139 height 153
type textarea "H"
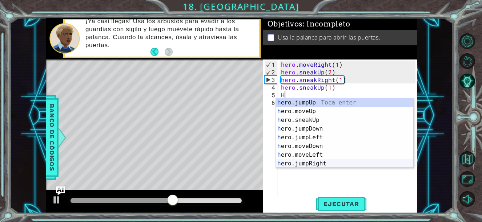
click at [313, 163] on div "h ero.jumpUp Toca enter h ero.moveUp Toca enter h ero.sneakUp Toca enter h ero.…" at bounding box center [344, 141] width 137 height 87
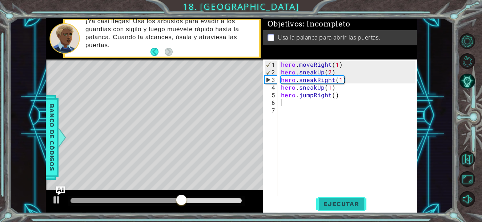
click at [327, 207] on span "Ejecutar" at bounding box center [341, 203] width 50 height 7
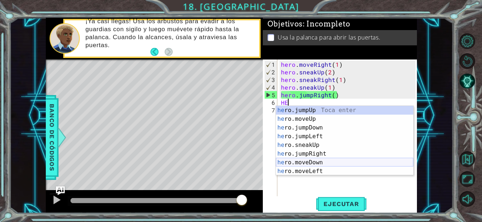
click at [306, 163] on div "he ro.jumpUp Toca enter he ro.moveUp Toca enter he ro.jumpDown Toca enter he ro…" at bounding box center [344, 149] width 137 height 87
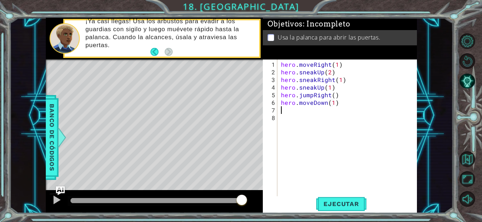
scroll to position [0, 3]
type textarea "hero.moveDown(1)HE"
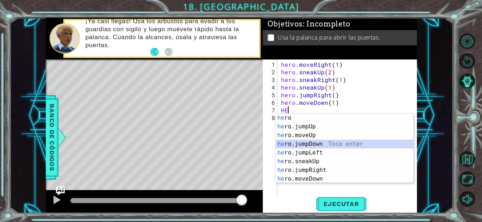
click at [314, 146] on div "he ro Toca enter he ro.jumpUp Toca enter he ro.moveUp Toca enter he ro.jumpDown…" at bounding box center [344, 157] width 137 height 87
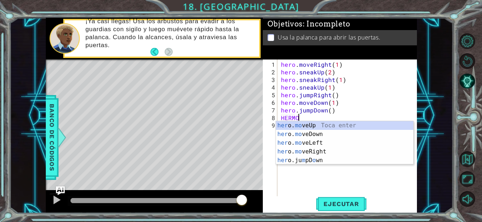
scroll to position [0, 1]
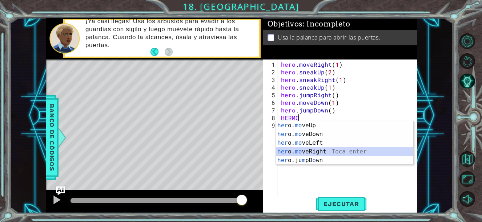
click at [324, 153] on div "her o. mo veUp Toca enter her o. mo veDown Toca enter her o. mo veLeft Toca ent…" at bounding box center [344, 151] width 137 height 61
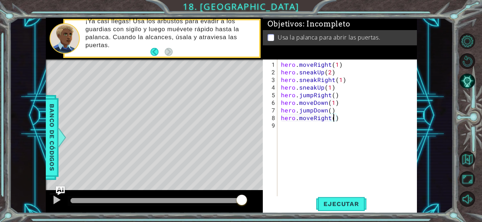
scroll to position [0, 3]
type textarea "hero.moveRight(2)"
click at [329, 204] on span "Ejecutar" at bounding box center [341, 203] width 50 height 7
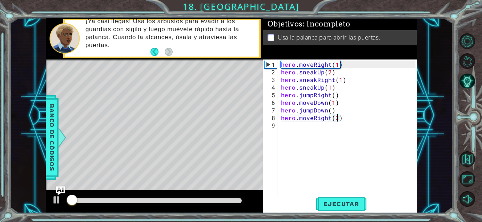
click at [231, 201] on div at bounding box center [155, 200] width 171 height 5
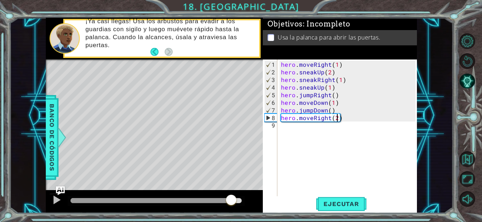
scroll to position [0, 0]
type textarea "H"
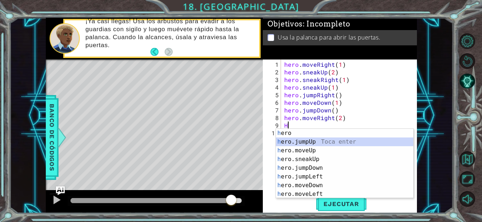
click at [319, 142] on div "h ero Toca enter h ero.jumpUp Toca enter h ero.moveUp Toca enter h ero.sneakUp …" at bounding box center [344, 172] width 137 height 87
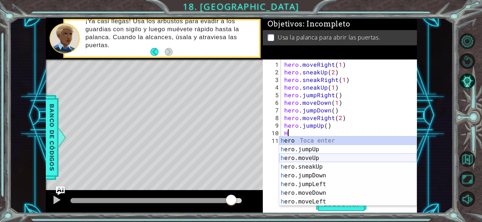
click at [326, 160] on div "h ero Toca enter h ero.jumpUp Toca enter h ero.moveUp Toca enter h ero.sneakUp …" at bounding box center [347, 180] width 137 height 87
type textarea "hero.moveUp(1)"
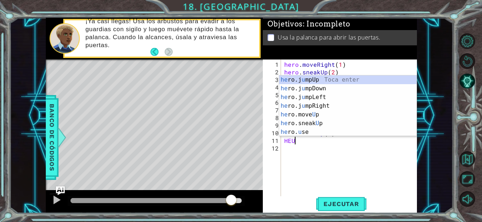
scroll to position [0, 0]
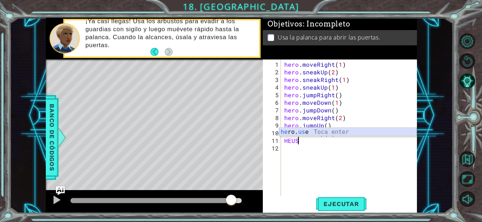
click at [341, 133] on div "he ro. us e Toca enter" at bounding box center [347, 141] width 137 height 26
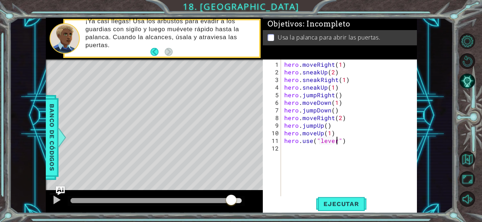
scroll to position [0, 3]
type textarea "hero.use("lever")"
click at [336, 208] on button "Ejecutar" at bounding box center [341, 203] width 50 height 15
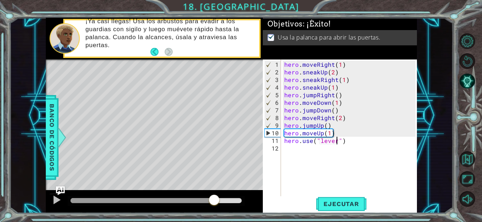
click at [214, 202] on div at bounding box center [155, 200] width 171 height 5
click at [58, 197] on div at bounding box center [56, 199] width 9 height 9
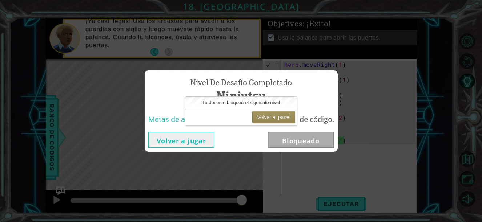
click at [196, 136] on button "Volver a jugar" at bounding box center [181, 140] width 66 height 16
